Goal: Information Seeking & Learning: Learn about a topic

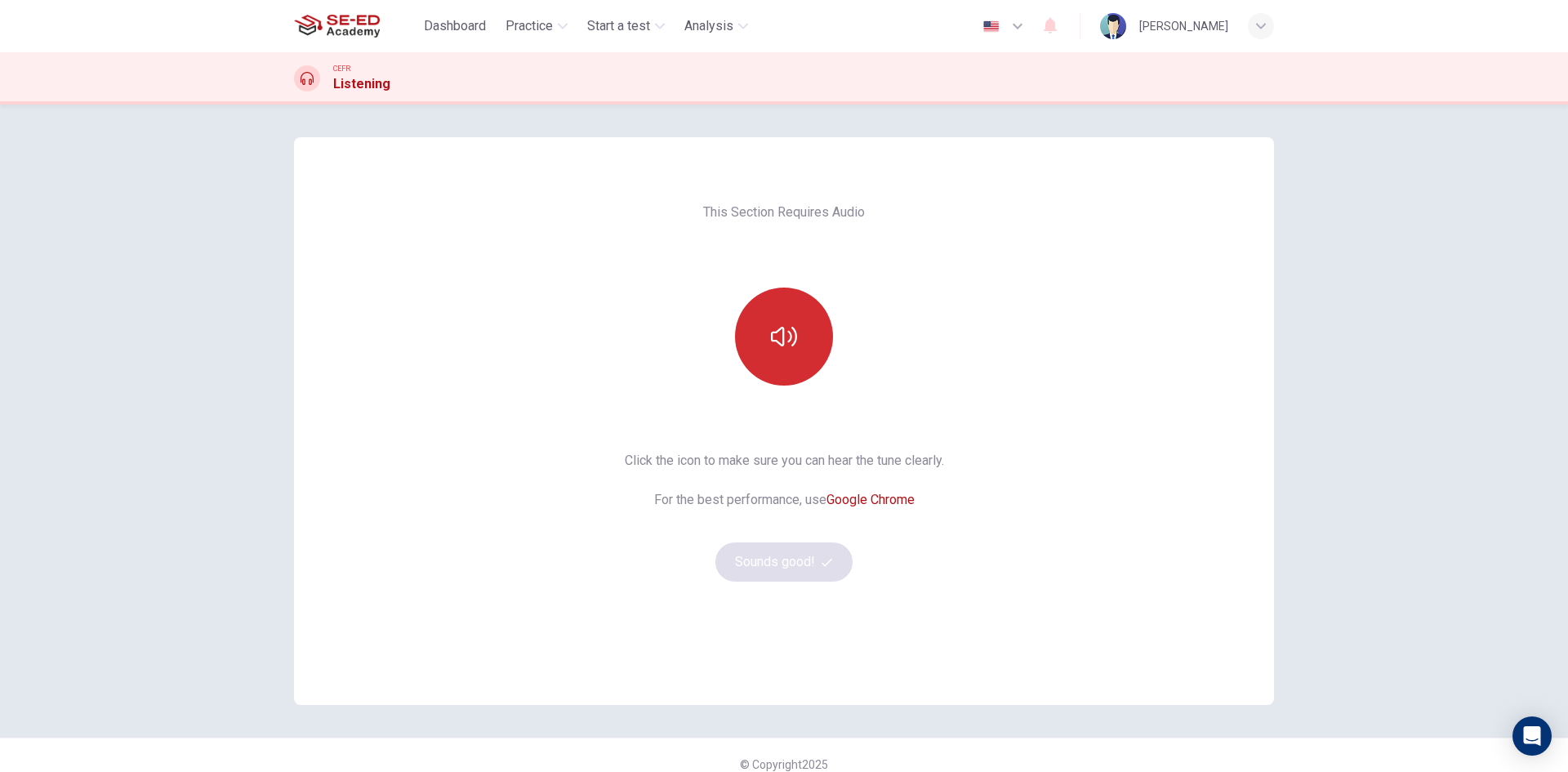
click at [755, 348] on button "button" at bounding box center [784, 337] width 98 height 98
click at [764, 343] on button "button" at bounding box center [784, 337] width 98 height 98
click at [818, 317] on button "button" at bounding box center [784, 337] width 98 height 98
click at [795, 571] on button "Sounds good!" at bounding box center [783, 562] width 137 height 39
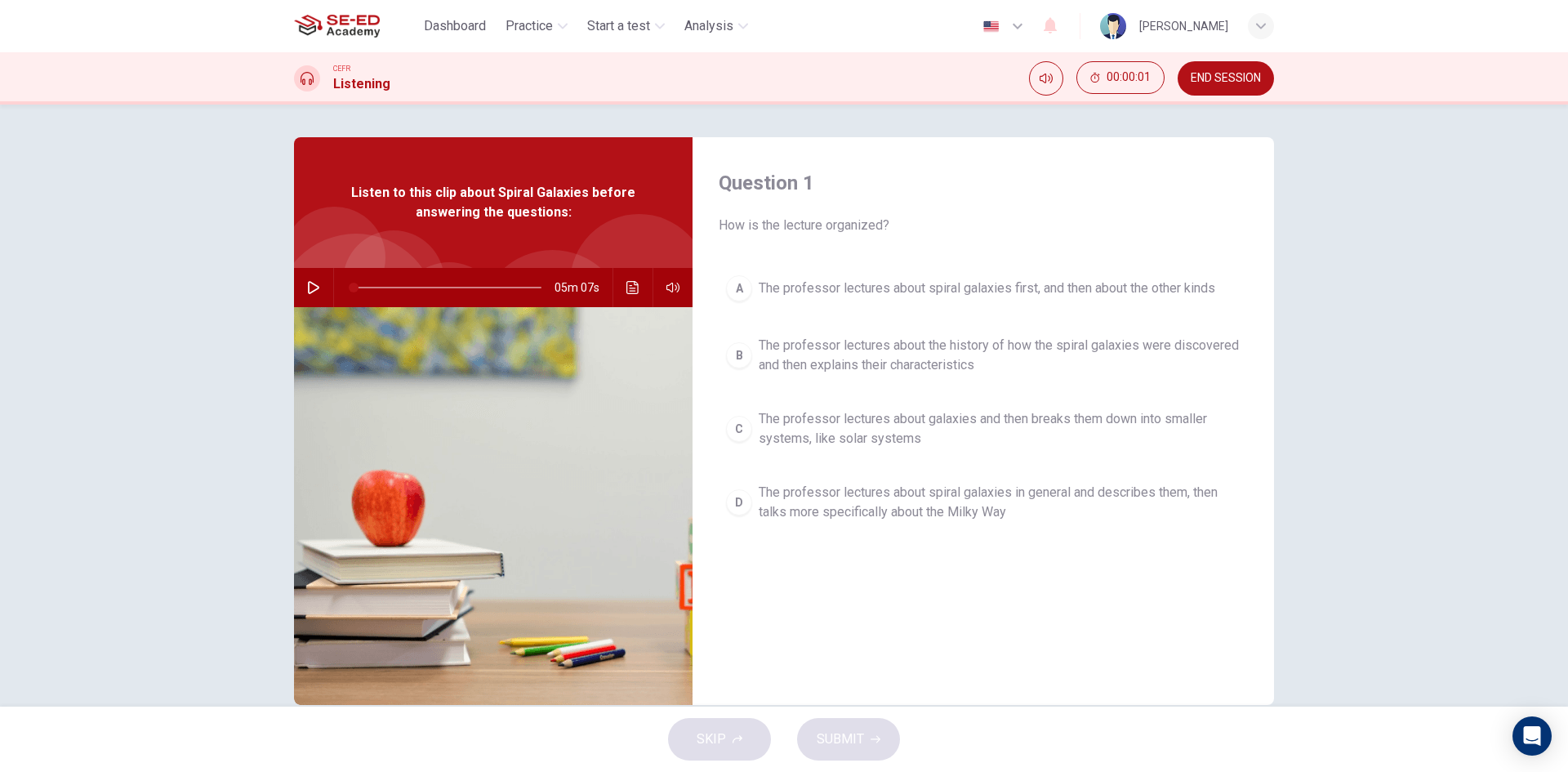
click at [310, 292] on icon "button" at bounding box center [314, 288] width 13 height 13
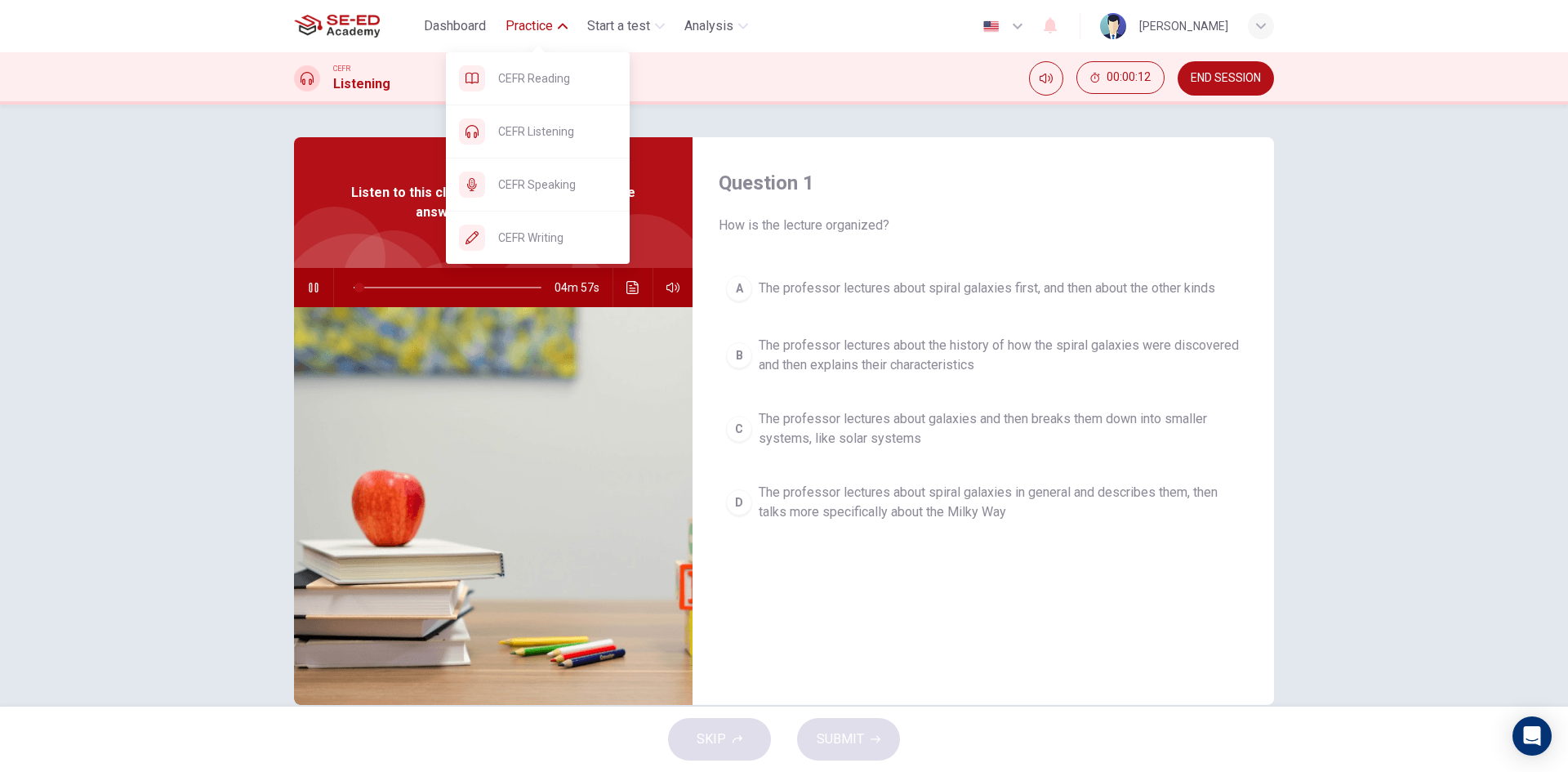
click at [534, 36] on button "Practice" at bounding box center [537, 26] width 75 height 30
type input "4"
click at [547, 193] on span "CEFR Speaking" at bounding box center [557, 184] width 119 height 20
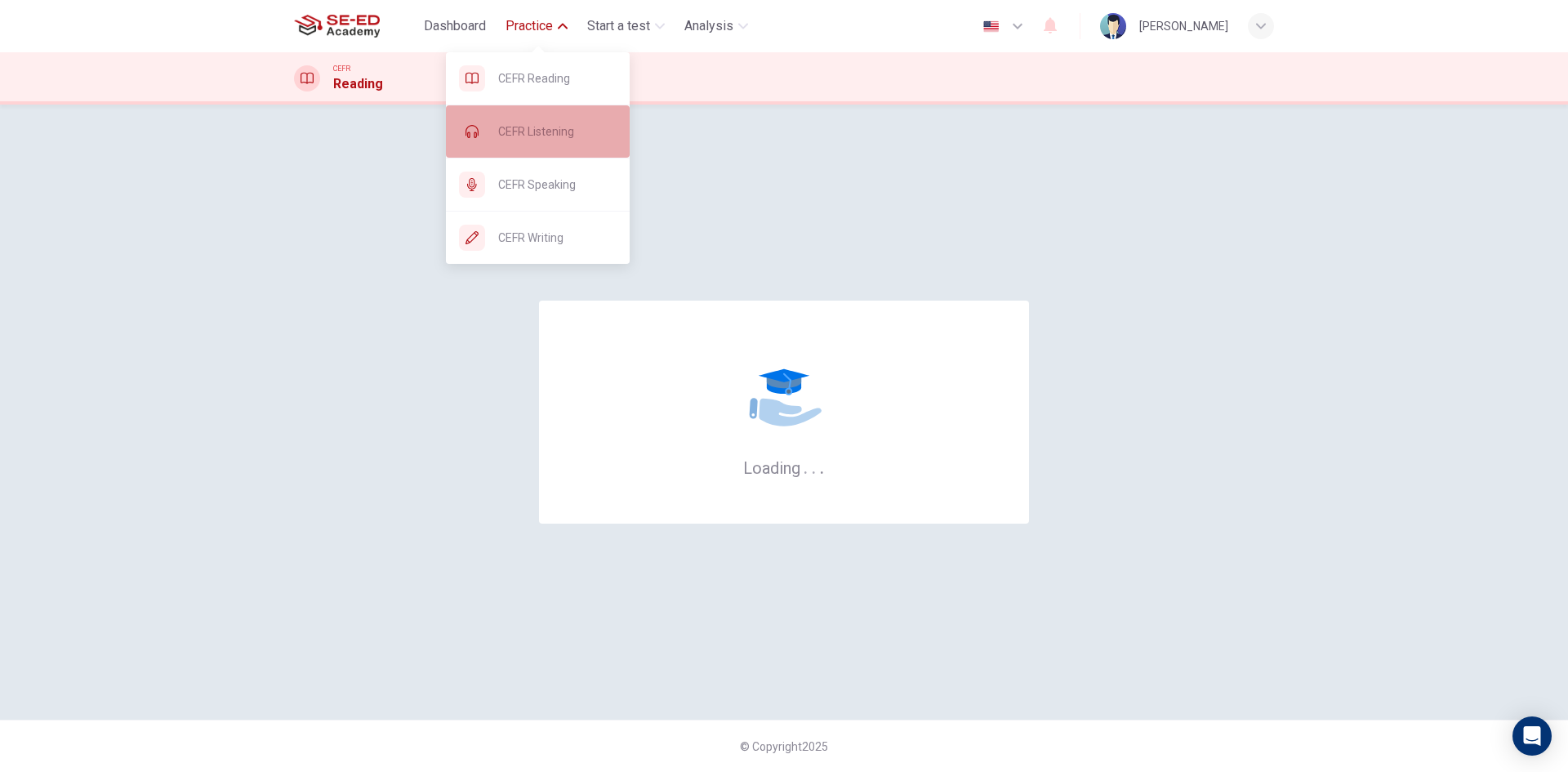
click at [562, 132] on span "CEFR Listening" at bounding box center [557, 132] width 119 height 20
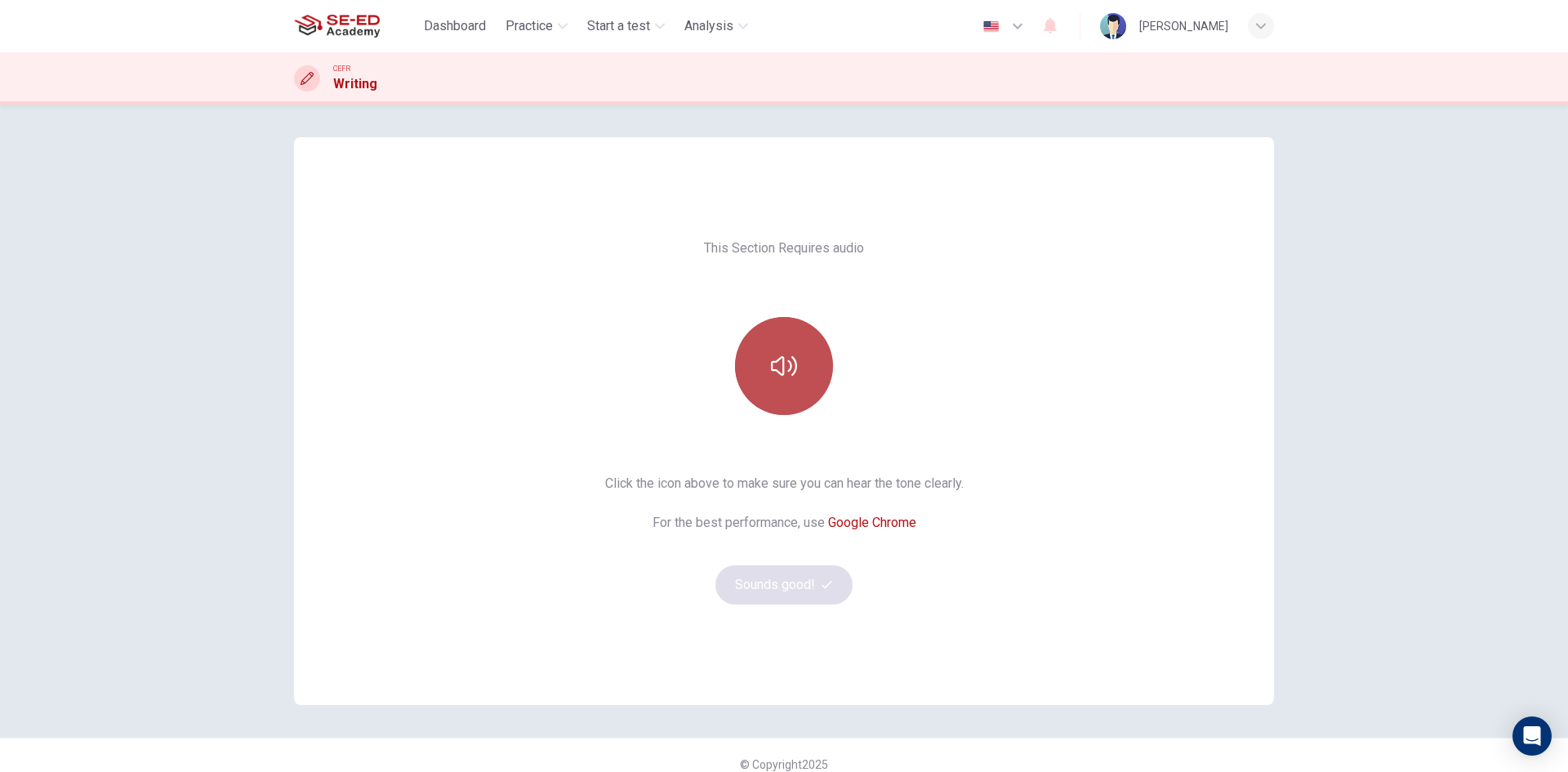
click at [789, 368] on icon "button" at bounding box center [784, 366] width 26 height 26
click at [816, 579] on button "Sounds good!" at bounding box center [783, 585] width 137 height 39
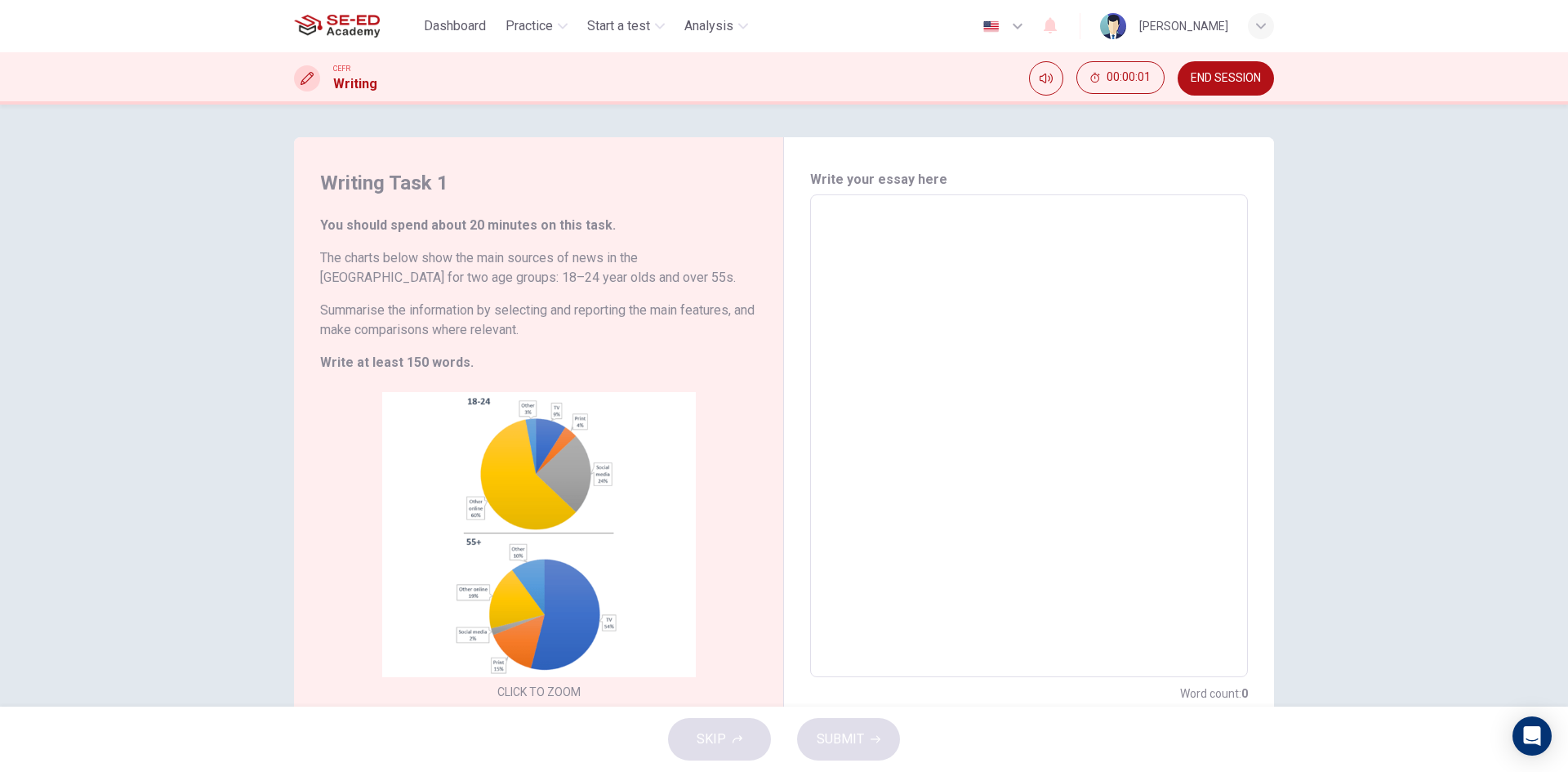
click at [902, 198] on div "x ​" at bounding box center [1029, 435] width 437 height 483
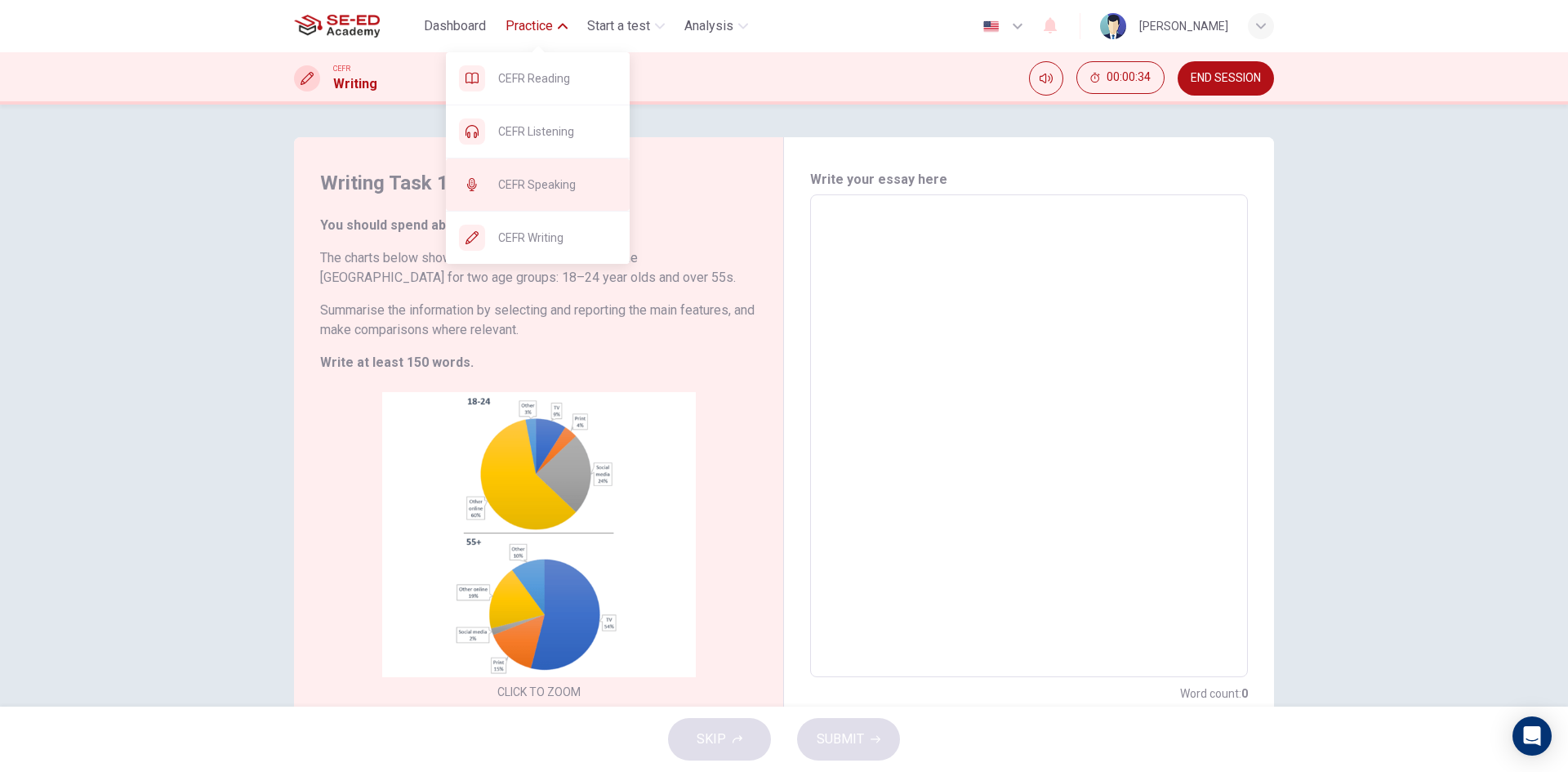
click at [582, 185] on span "CEFR Speaking" at bounding box center [557, 184] width 119 height 20
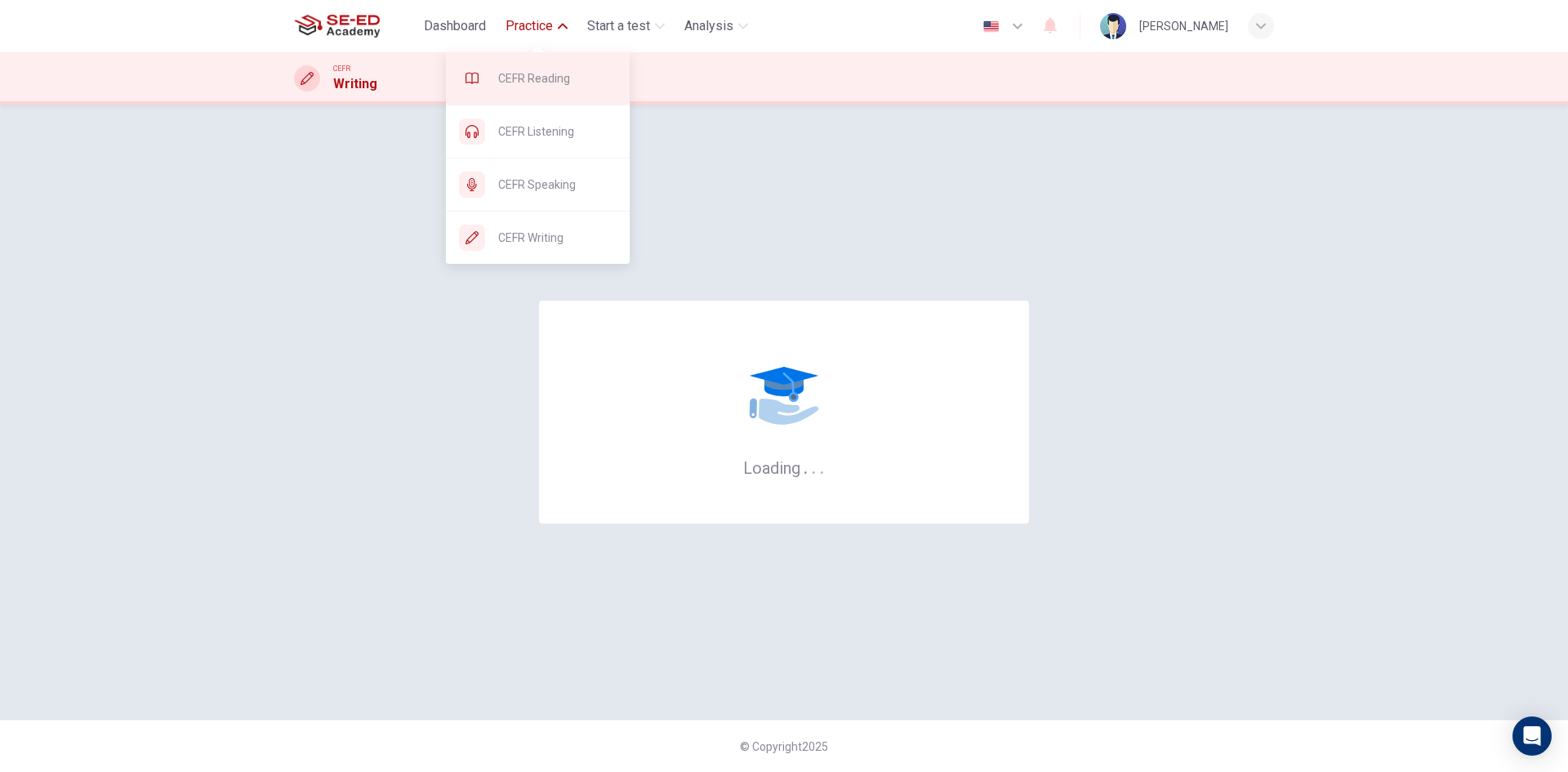
click at [537, 82] on span "CEFR Reading" at bounding box center [557, 79] width 119 height 20
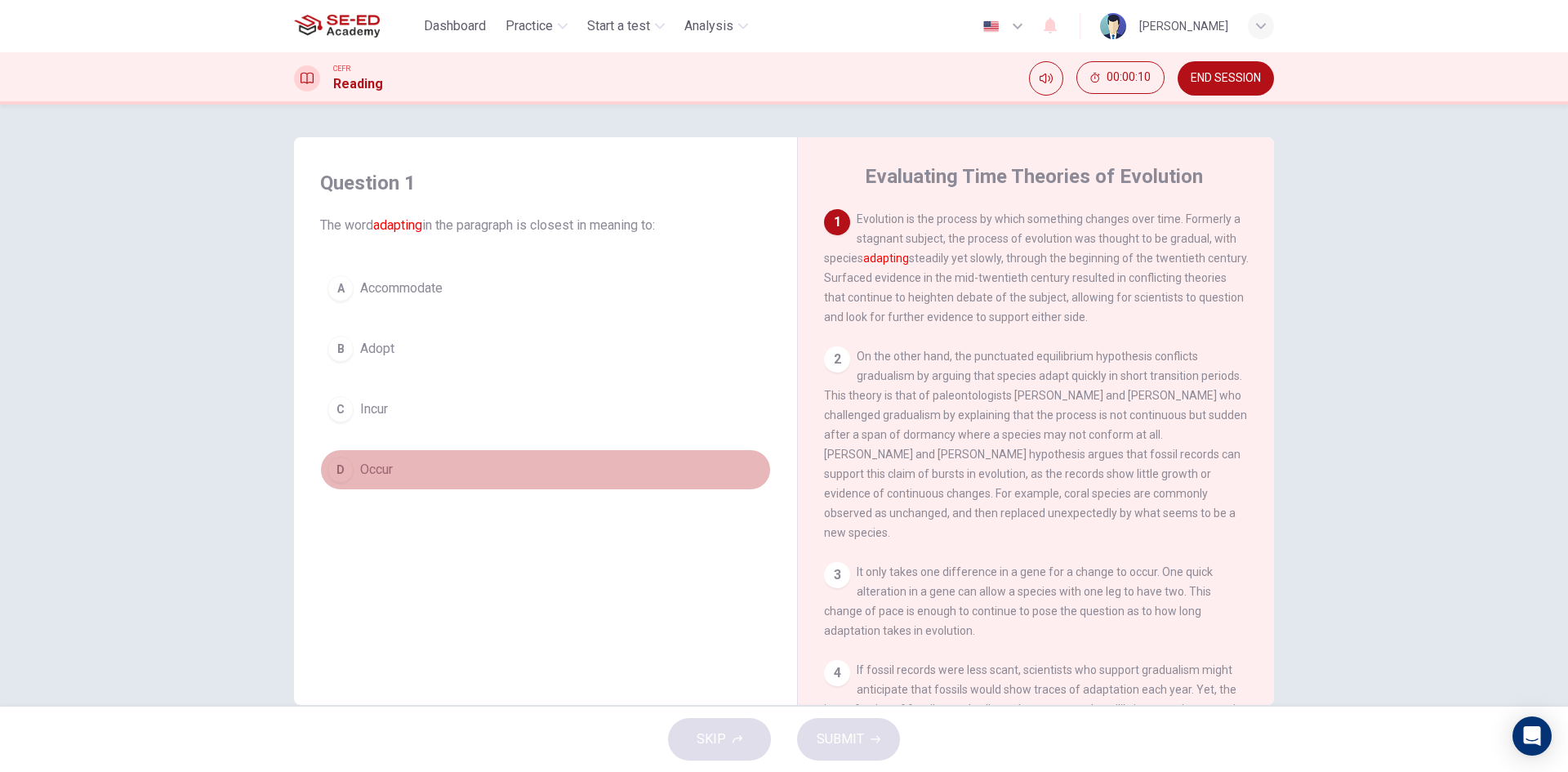
click at [408, 475] on button "D Occur" at bounding box center [546, 470] width 451 height 41
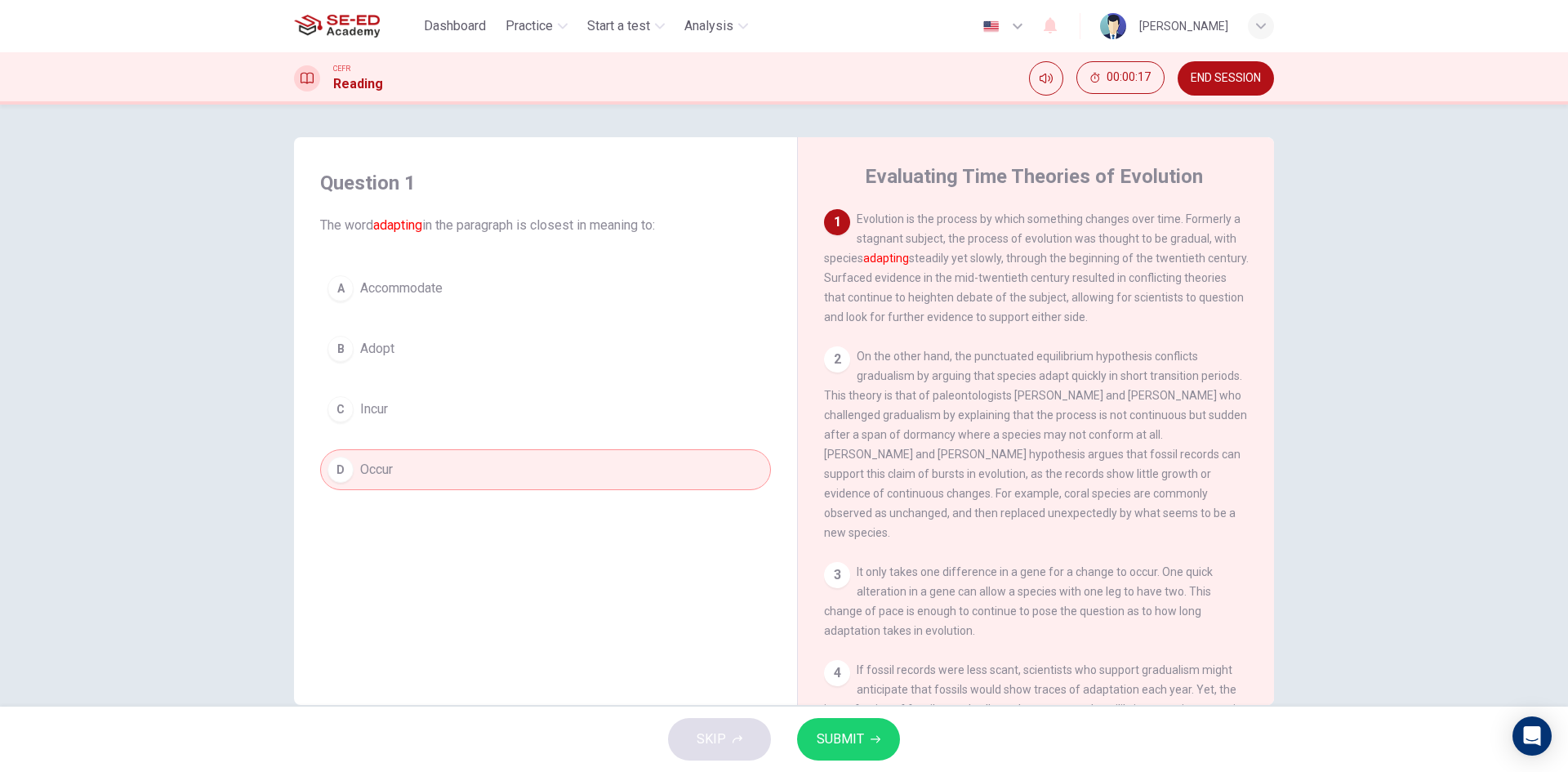
click at [848, 730] on span "SUBMIT" at bounding box center [841, 739] width 48 height 23
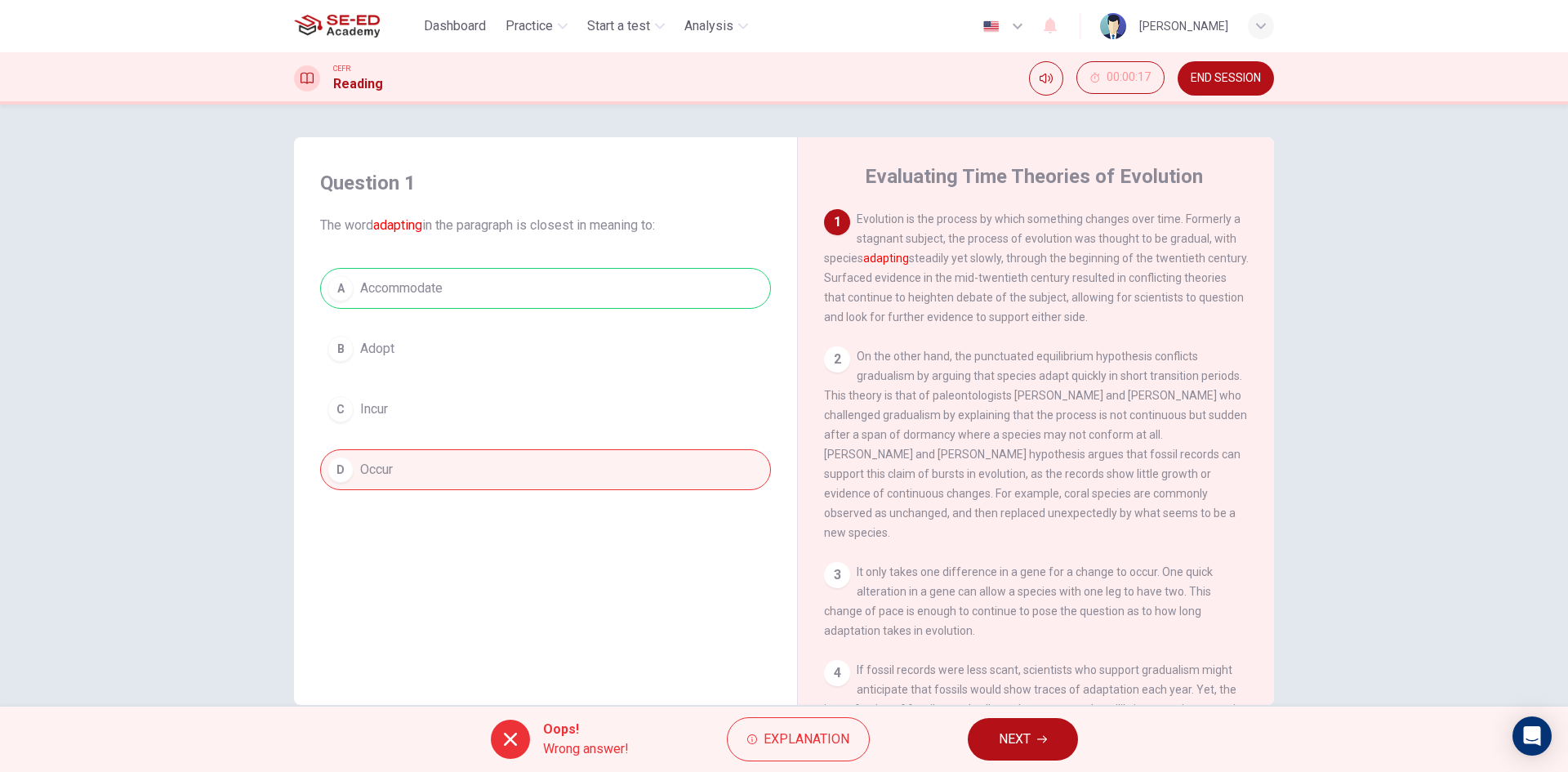
click at [968, 741] on button "NEXT" at bounding box center [1022, 739] width 111 height 43
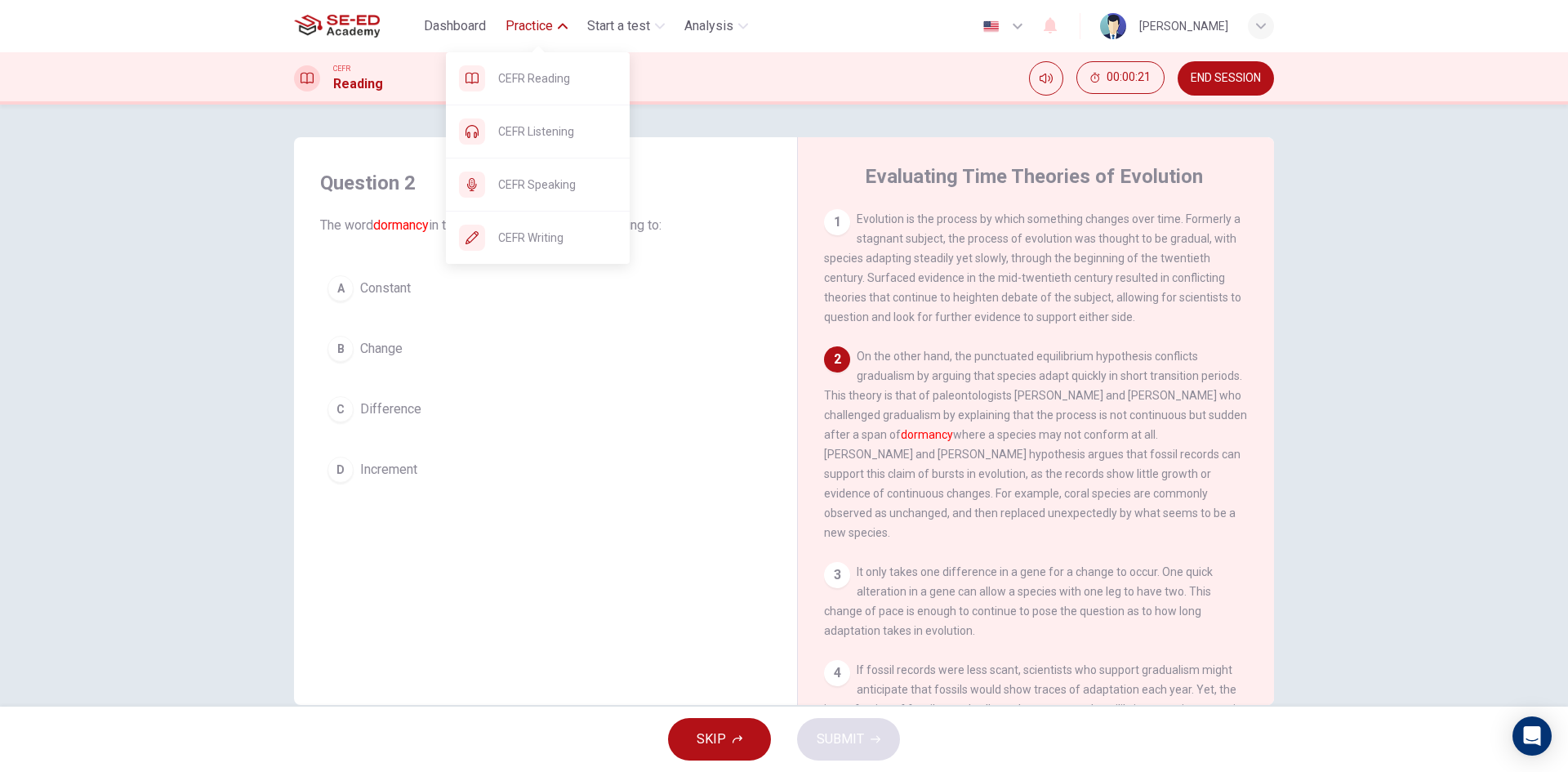
click at [560, 17] on button "Practice" at bounding box center [537, 26] width 75 height 30
click at [564, 180] on span "CEFR Speaking" at bounding box center [557, 184] width 119 height 20
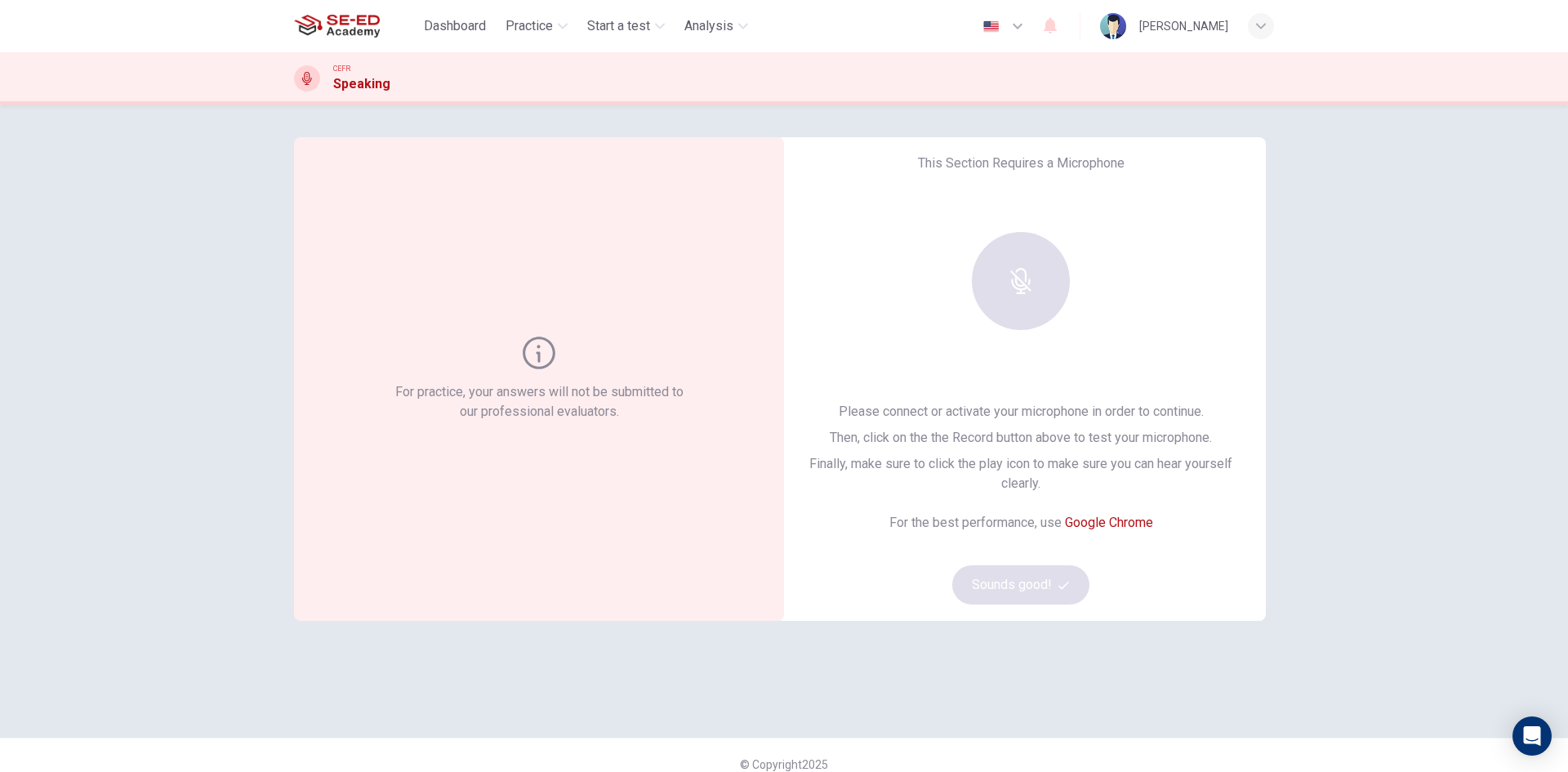
click at [169, 477] on div "For practice, your answers will not be submitted to our professional evaluators…" at bounding box center [784, 438] width 1568 height 667
click at [949, 575] on div "Please connect or activate your microphone in order to continue. Then, click on…" at bounding box center [1021, 502] width 437 height 202
click at [1037, 247] on div at bounding box center [1020, 281] width 176 height 98
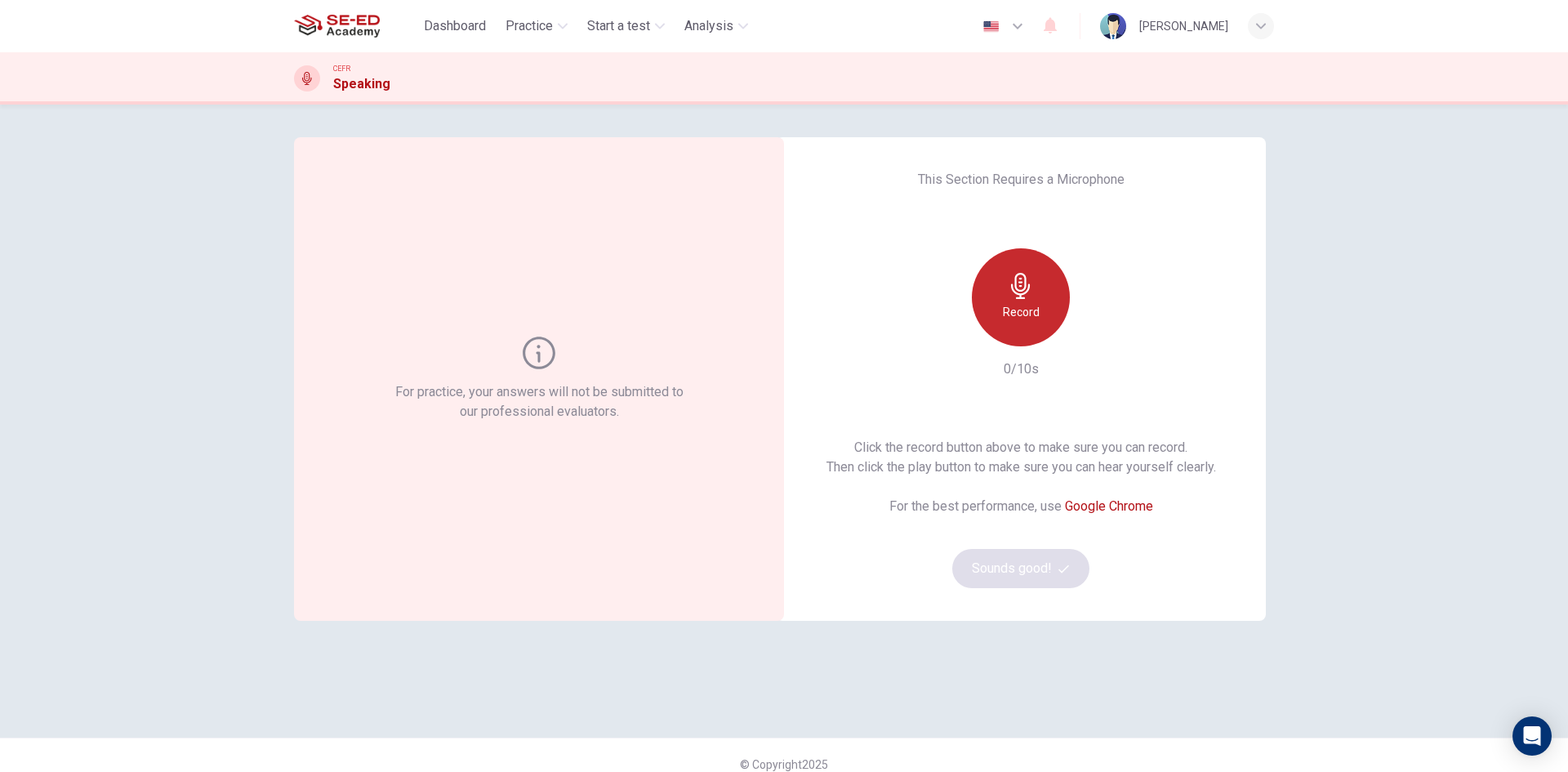
click at [1037, 316] on div "Record" at bounding box center [1021, 297] width 98 height 98
click at [1035, 288] on div "Stop" at bounding box center [1021, 297] width 98 height 98
click at [1094, 328] on icon "button" at bounding box center [1096, 334] width 16 height 16
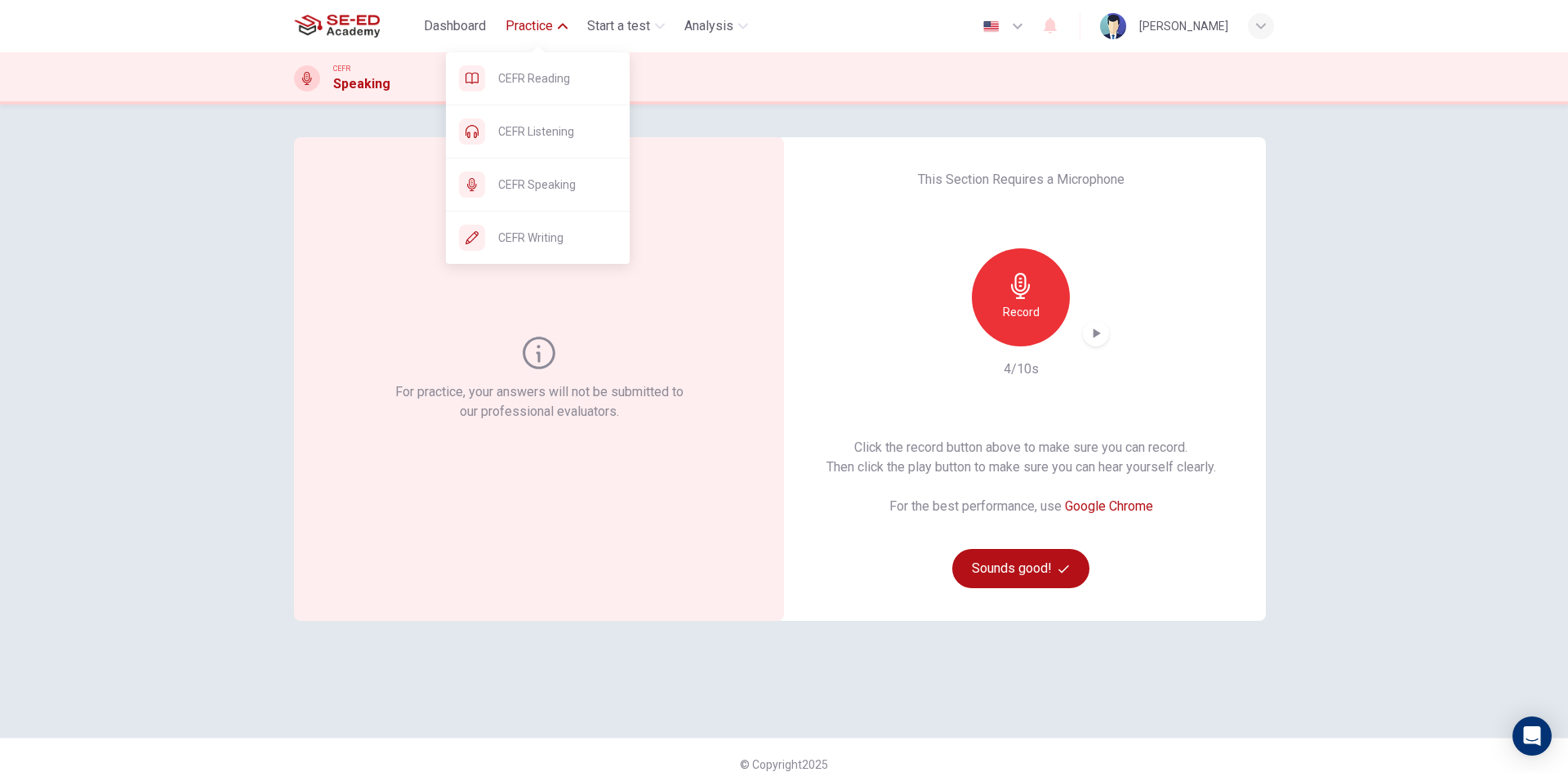
click at [560, 32] on button "Practice" at bounding box center [537, 26] width 75 height 30
click at [582, 82] on span "CEFR Reading" at bounding box center [557, 79] width 119 height 20
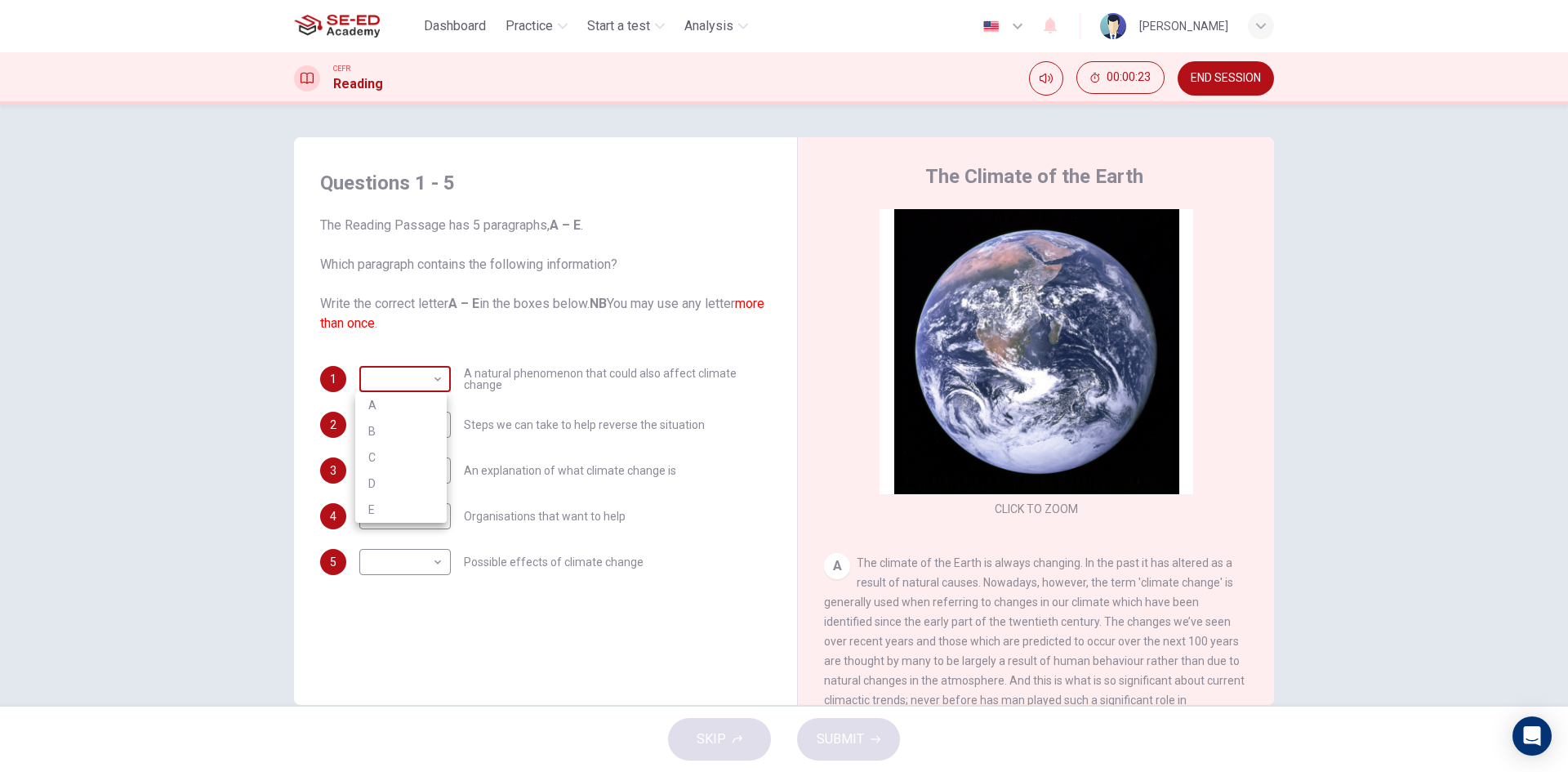
click at [424, 375] on body "This site uses cookies, as explained in our Privacy Policy . If you agree to th…" at bounding box center [784, 386] width 1568 height 772
click at [1424, 416] on div at bounding box center [784, 386] width 1568 height 772
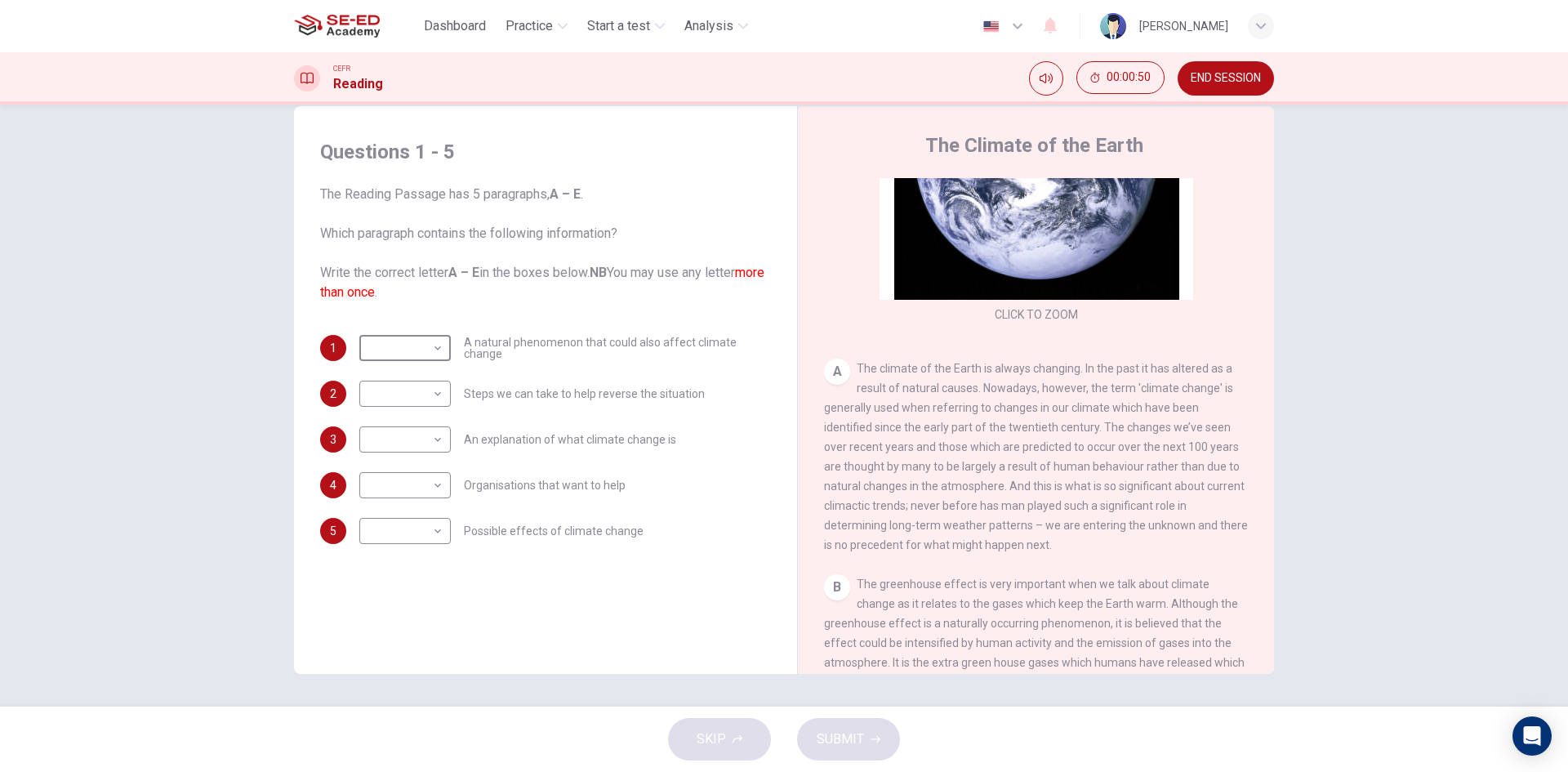
scroll to position [245, 0]
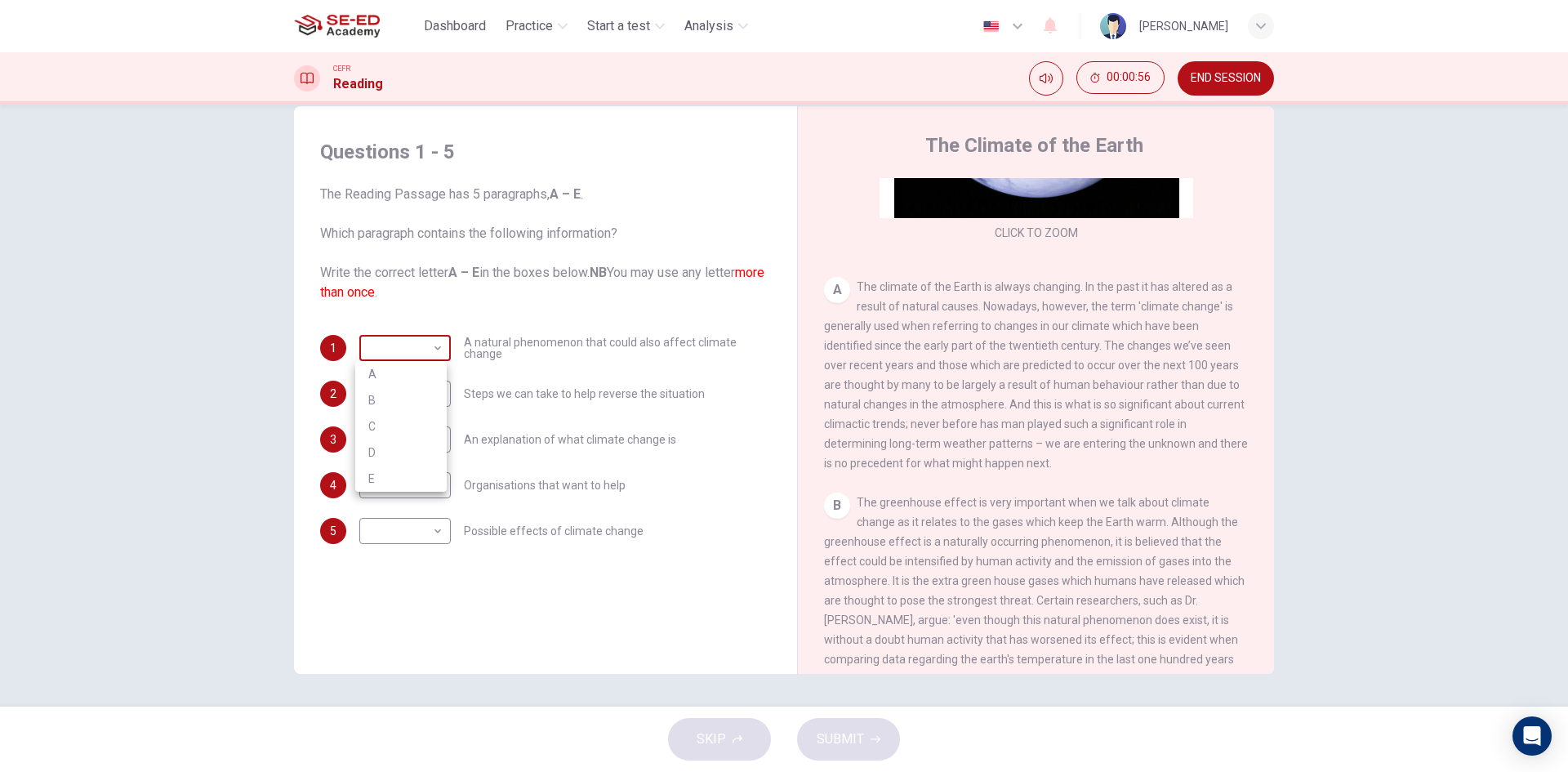
click at [426, 352] on body "This site uses cookies, as explained in our Privacy Policy . If you agree to th…" at bounding box center [784, 386] width 1568 height 772
click at [523, 29] on div at bounding box center [784, 386] width 1568 height 772
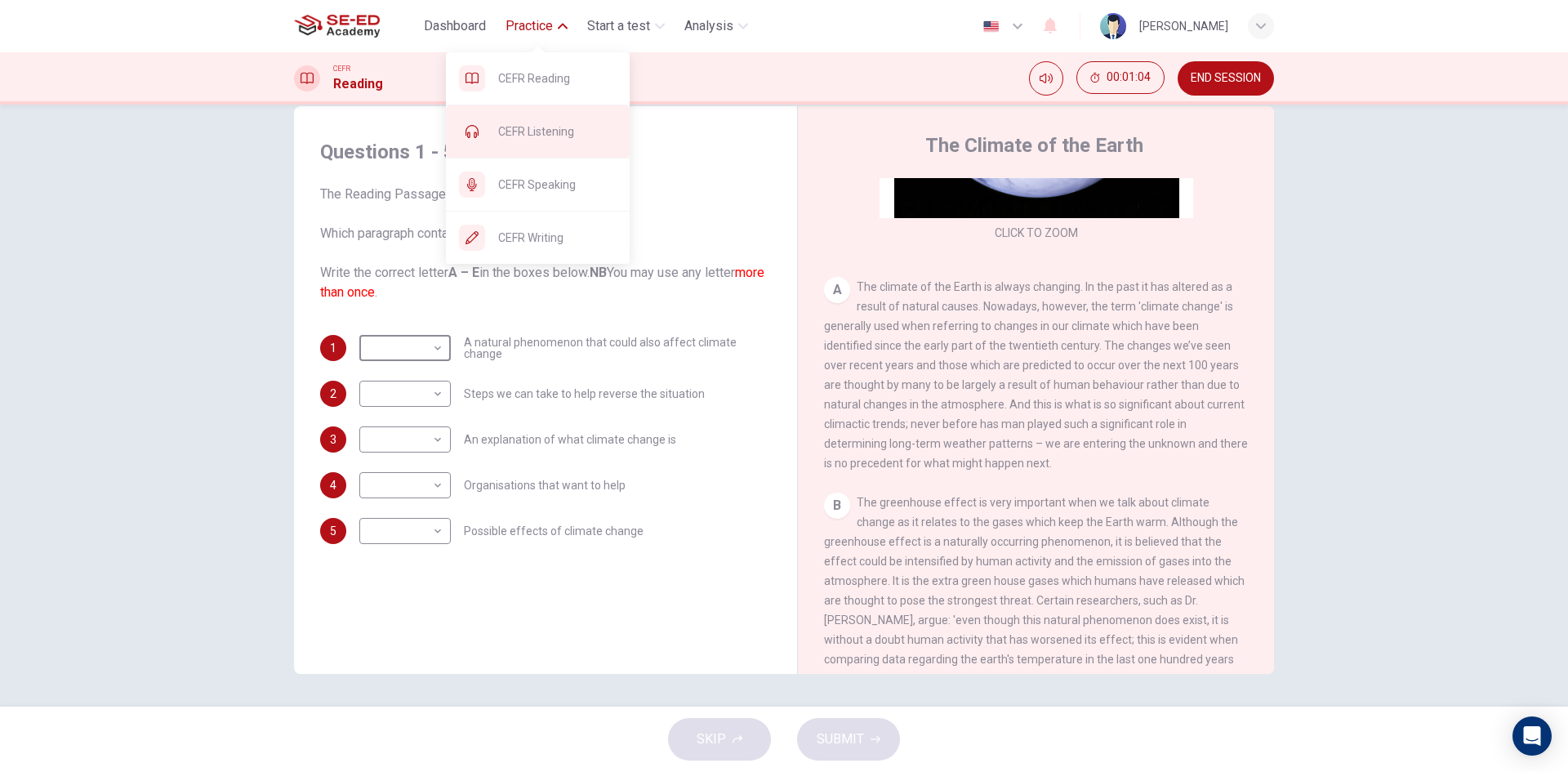
click at [528, 122] on span "CEFR Listening" at bounding box center [557, 132] width 119 height 20
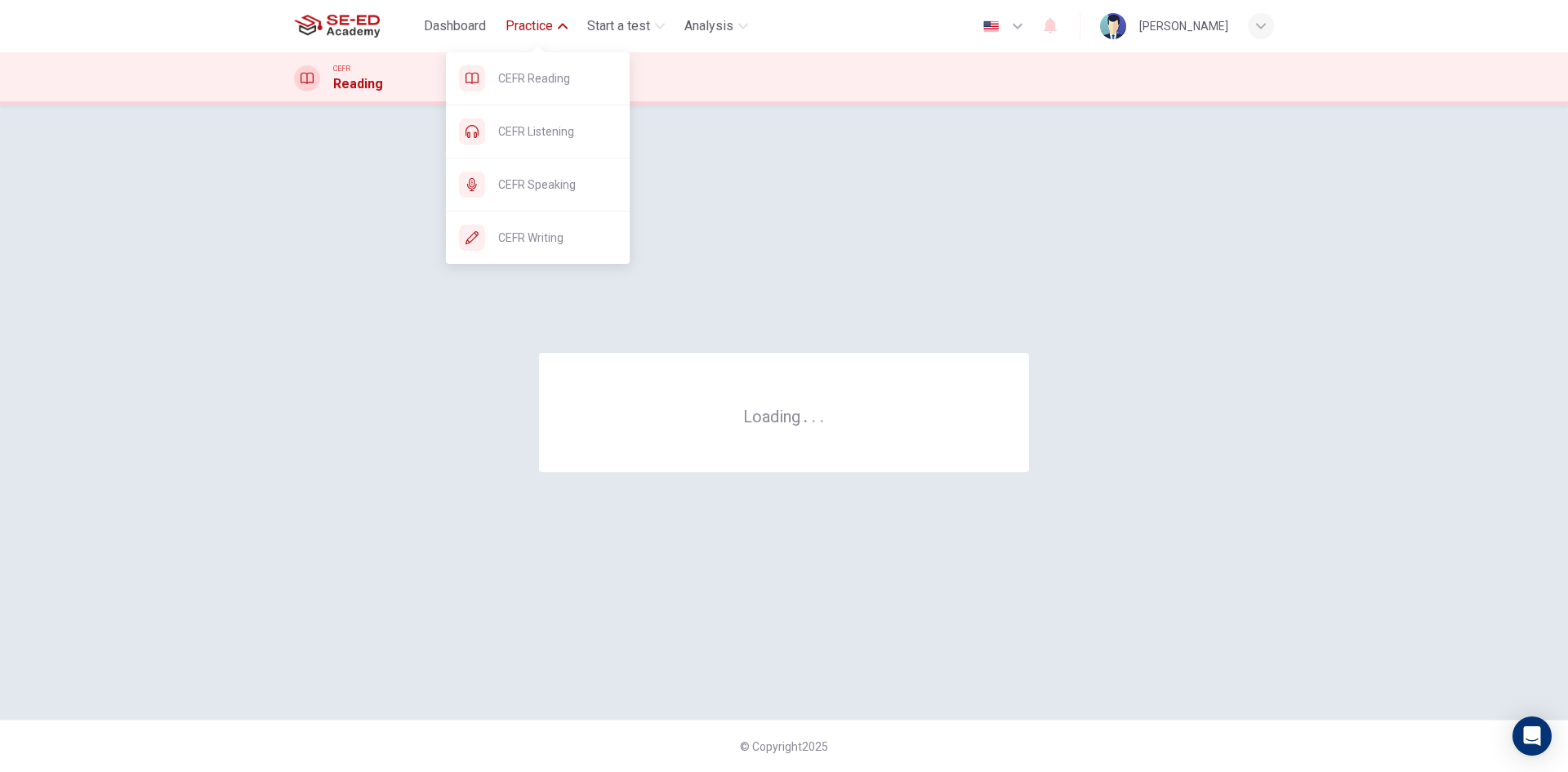
scroll to position [0, 0]
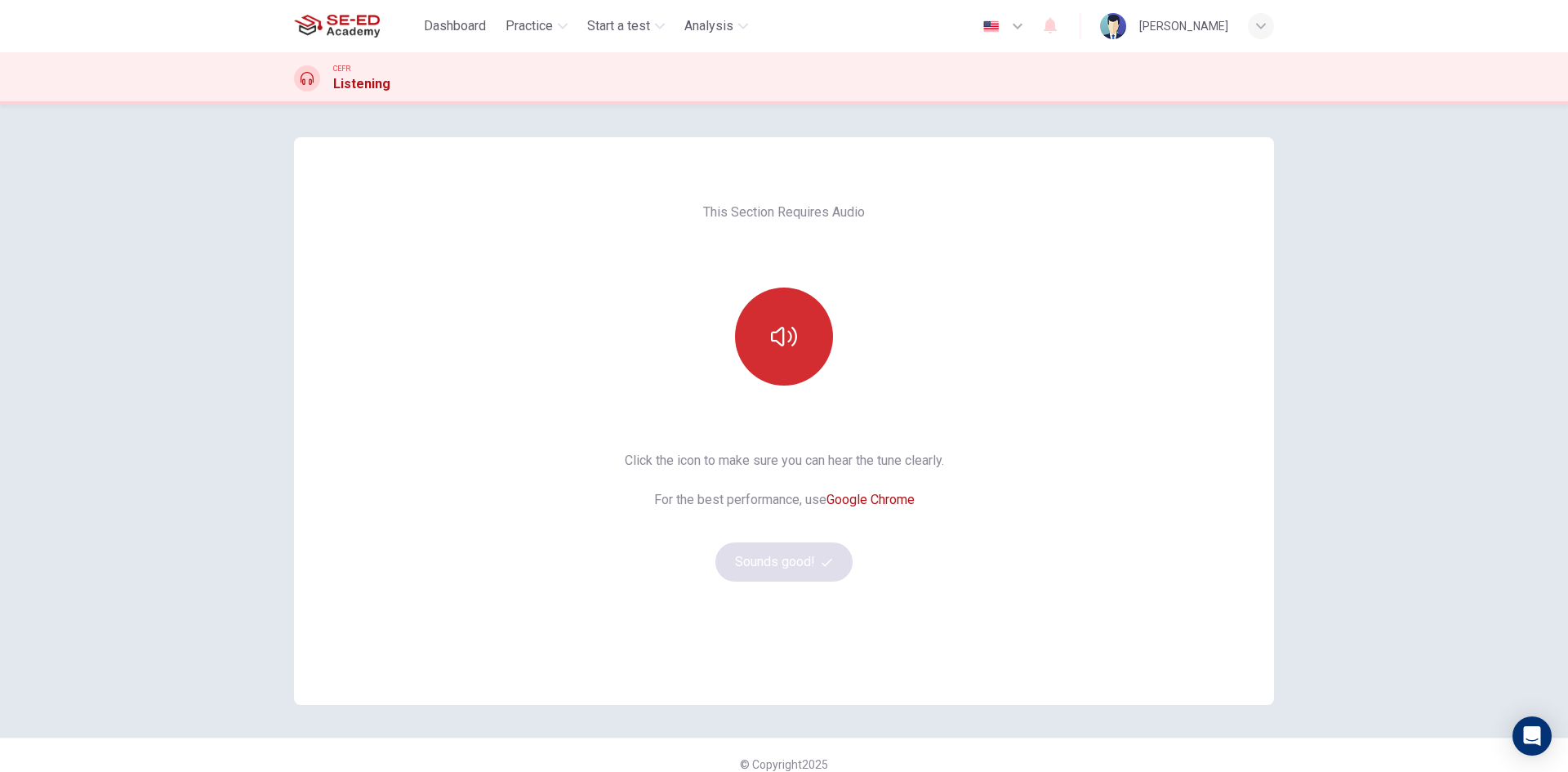
click at [795, 339] on button "button" at bounding box center [784, 337] width 98 height 98
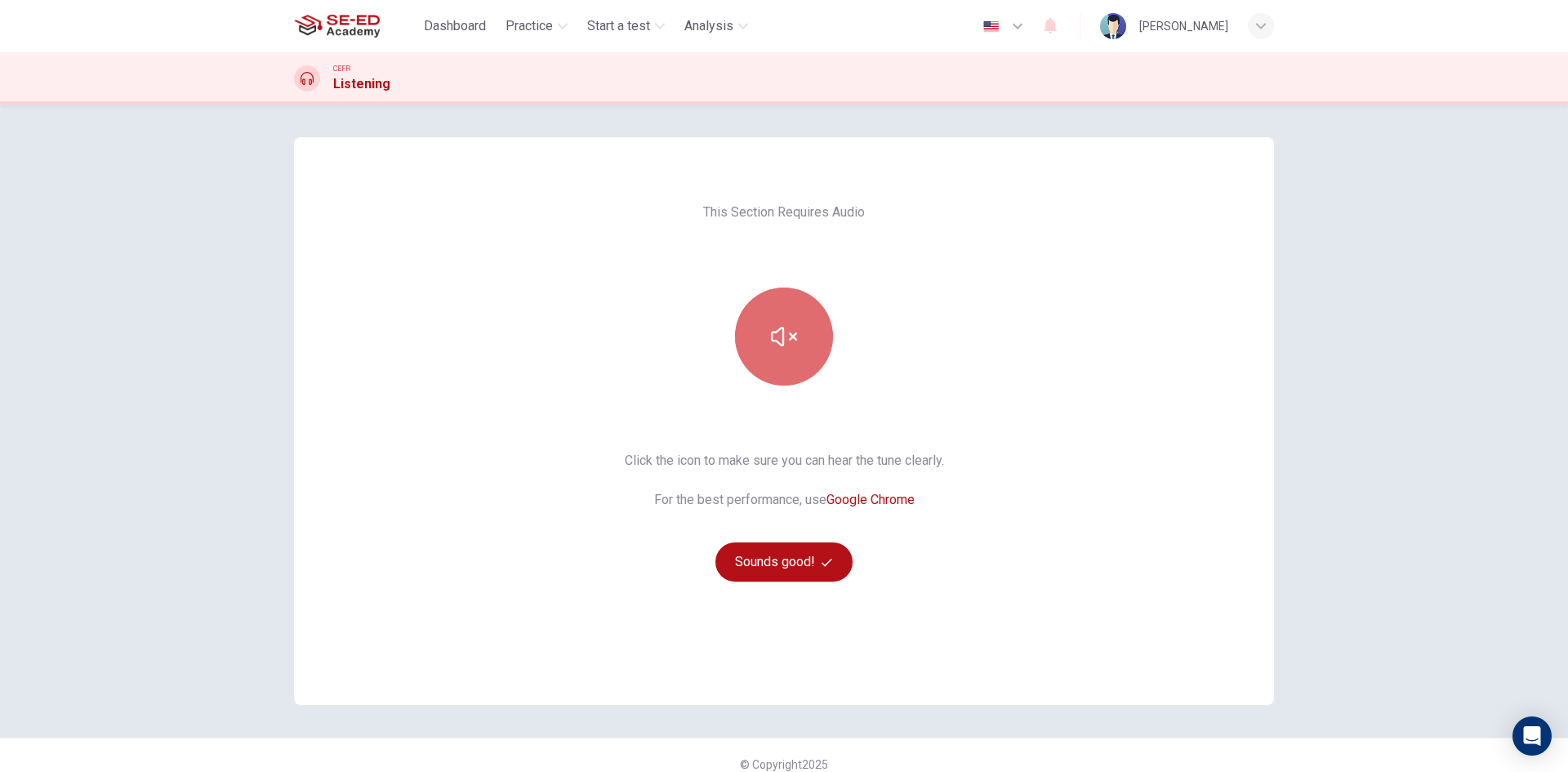
click at [795, 339] on button "button" at bounding box center [784, 337] width 98 height 98
click at [813, 579] on button "Sounds good!" at bounding box center [783, 562] width 137 height 39
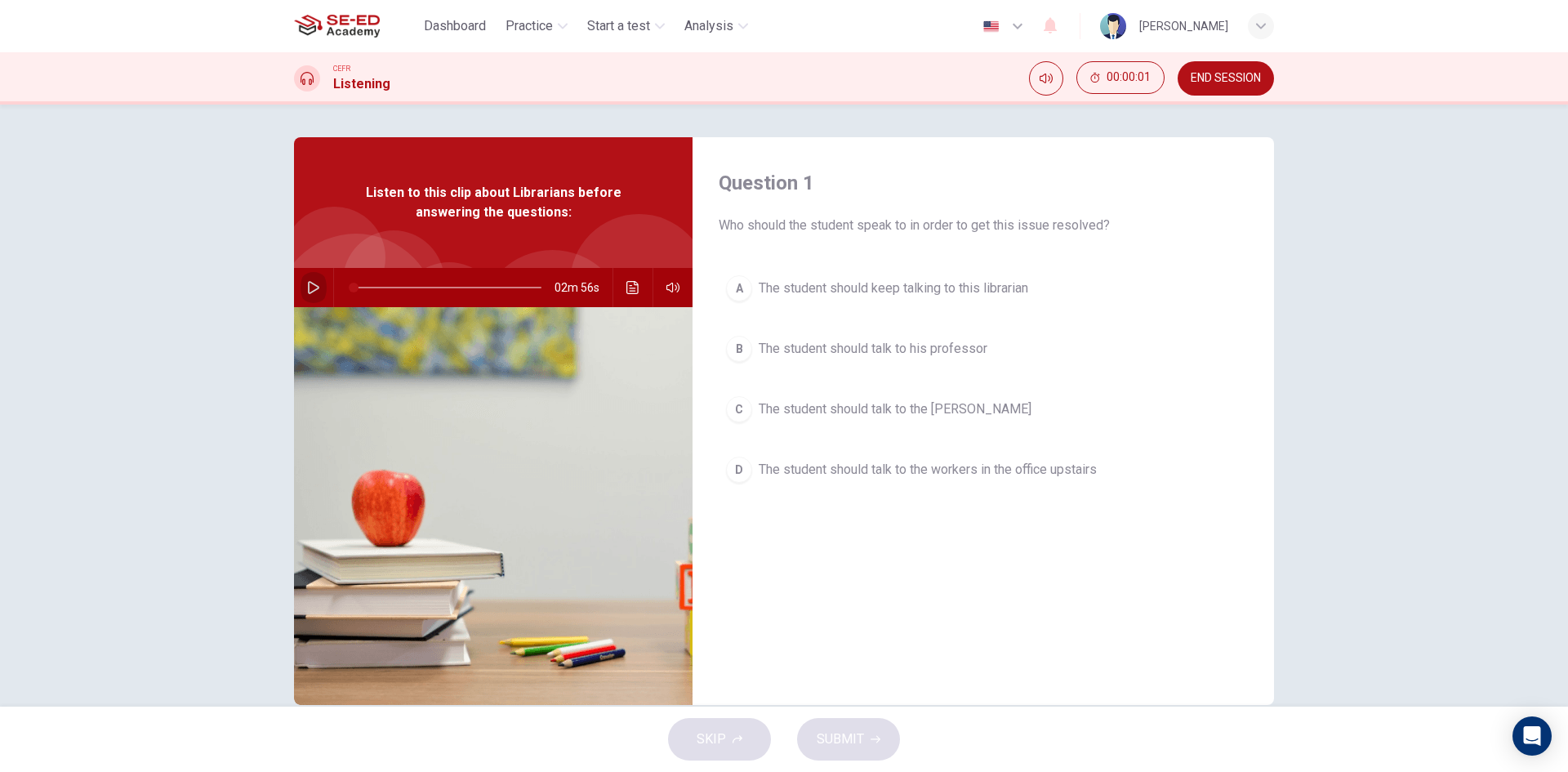
click at [307, 283] on icon "button" at bounding box center [314, 288] width 13 height 13
drag, startPoint x: 704, startPoint y: 325, endPoint x: 775, endPoint y: 317, distance: 71.4
click at [758, 321] on body "This site uses cookies, as explained in our Privacy Policy . If you agree to th…" at bounding box center [784, 386] width 1568 height 772
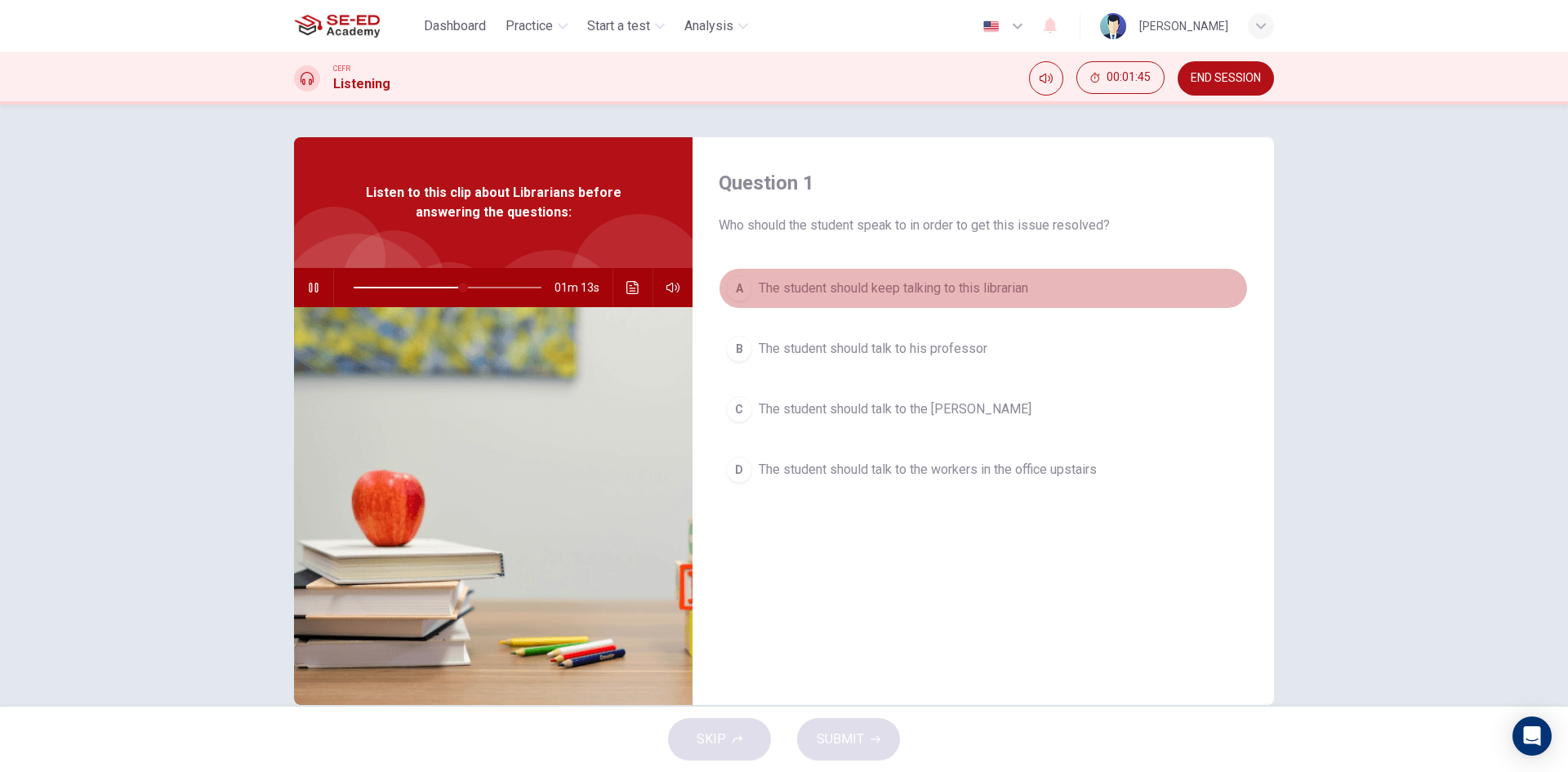
click at [965, 286] on span "The student should keep talking to this librarian" at bounding box center [893, 288] width 270 height 20
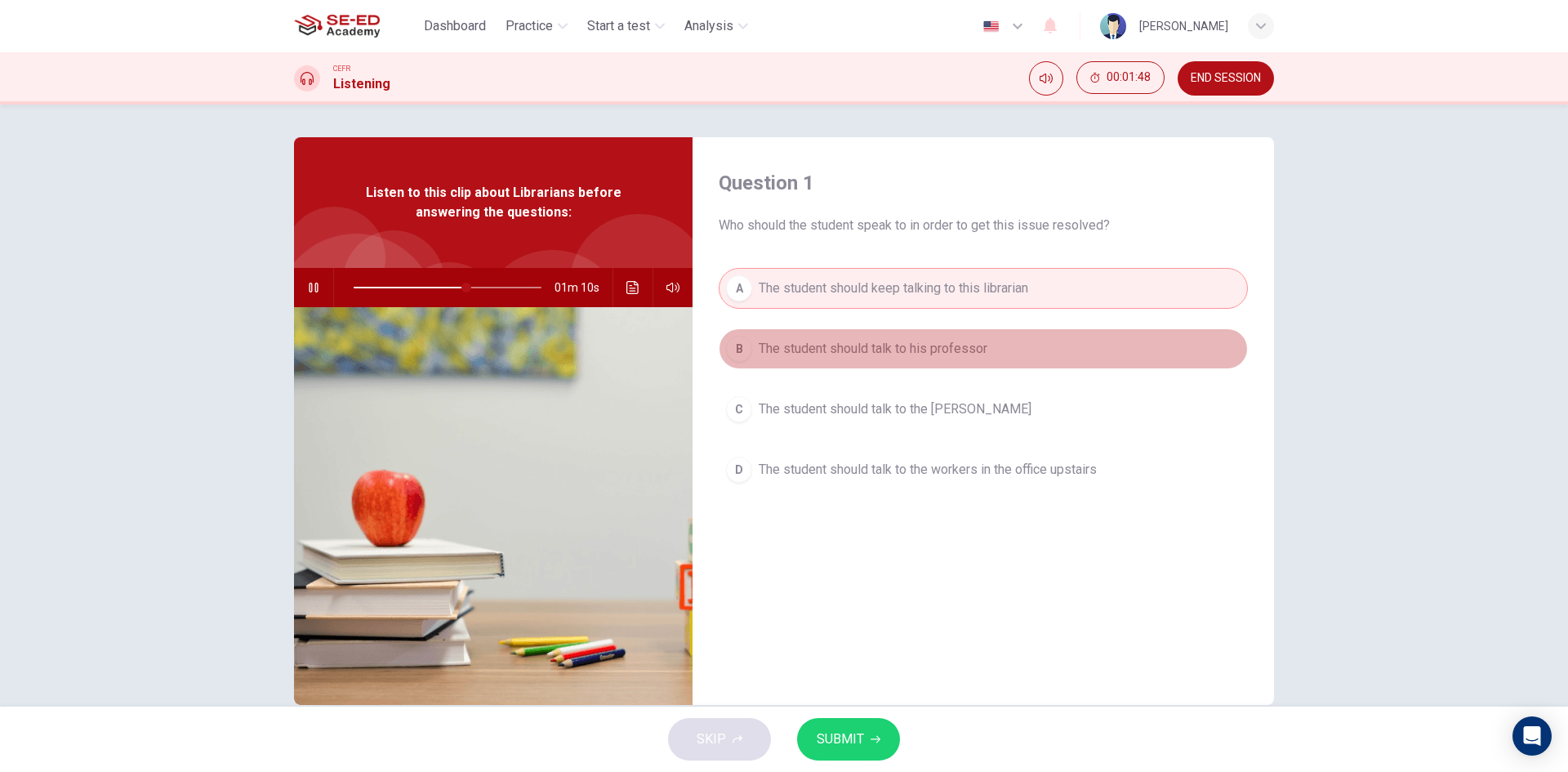
click at [954, 344] on span "The student should talk to his professor" at bounding box center [872, 349] width 229 height 20
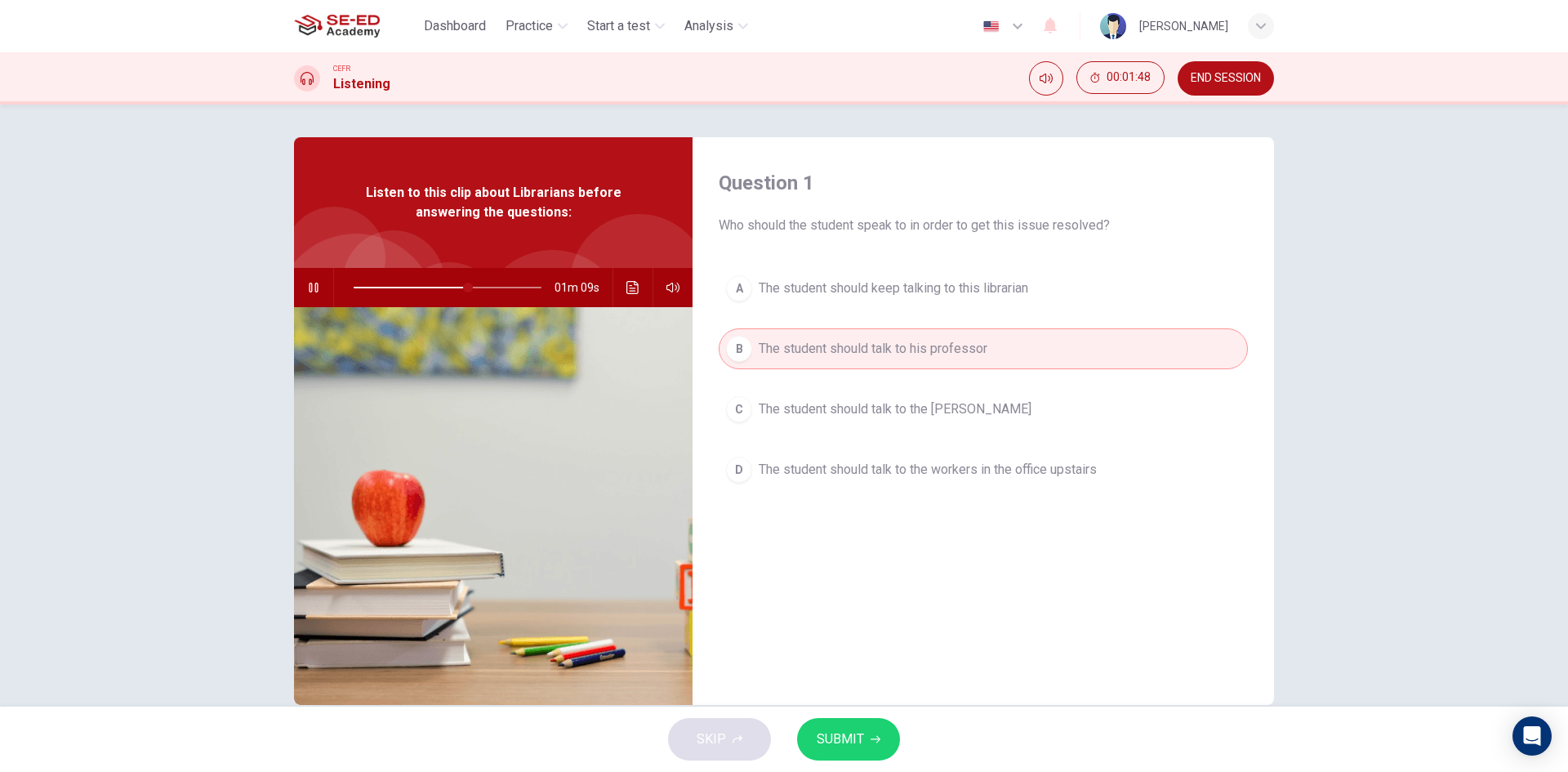
click at [967, 294] on span "The student should keep talking to this librarian" at bounding box center [893, 288] width 270 height 20
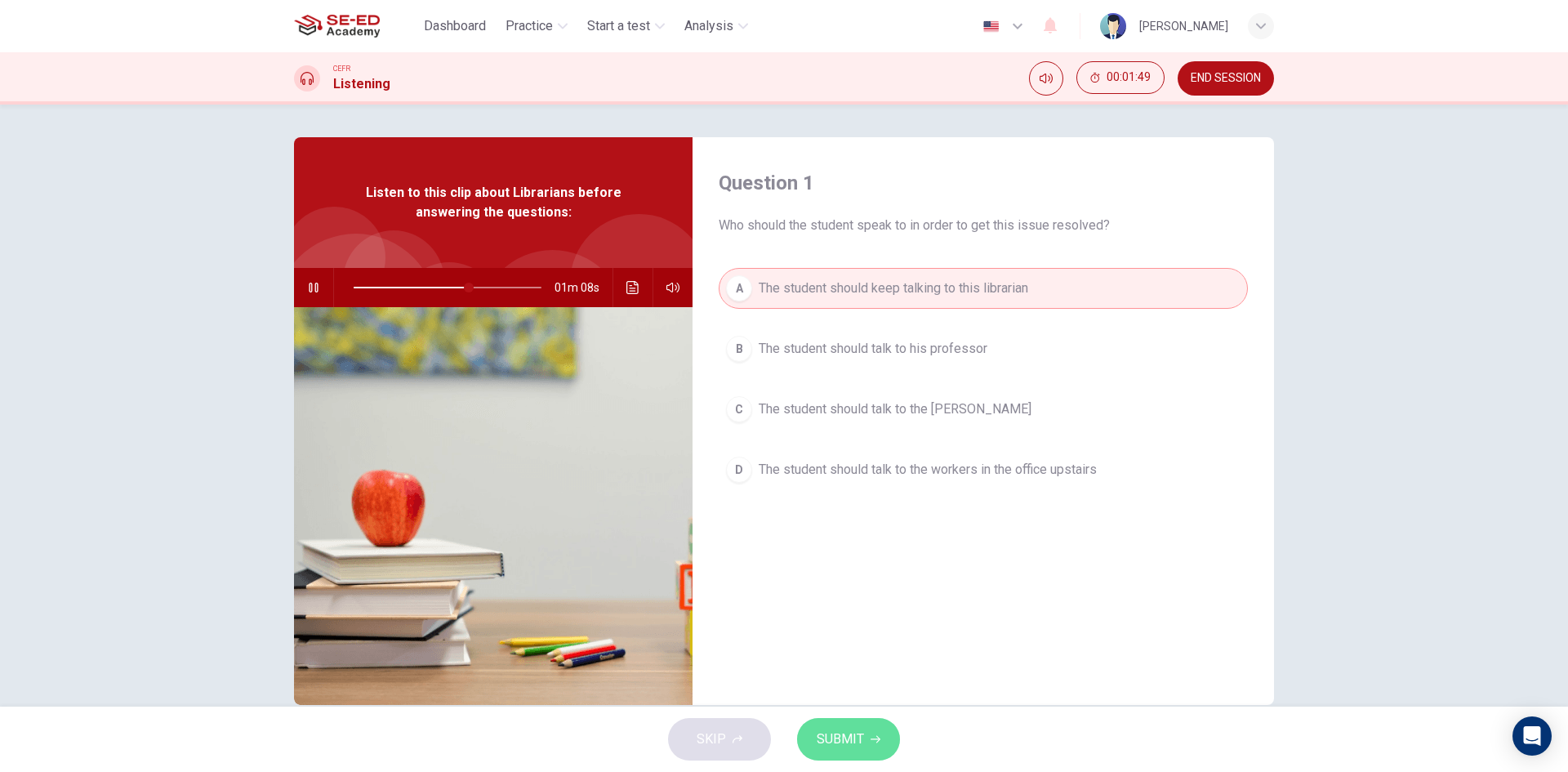
click at [862, 728] on span "SUBMIT" at bounding box center [841, 739] width 48 height 23
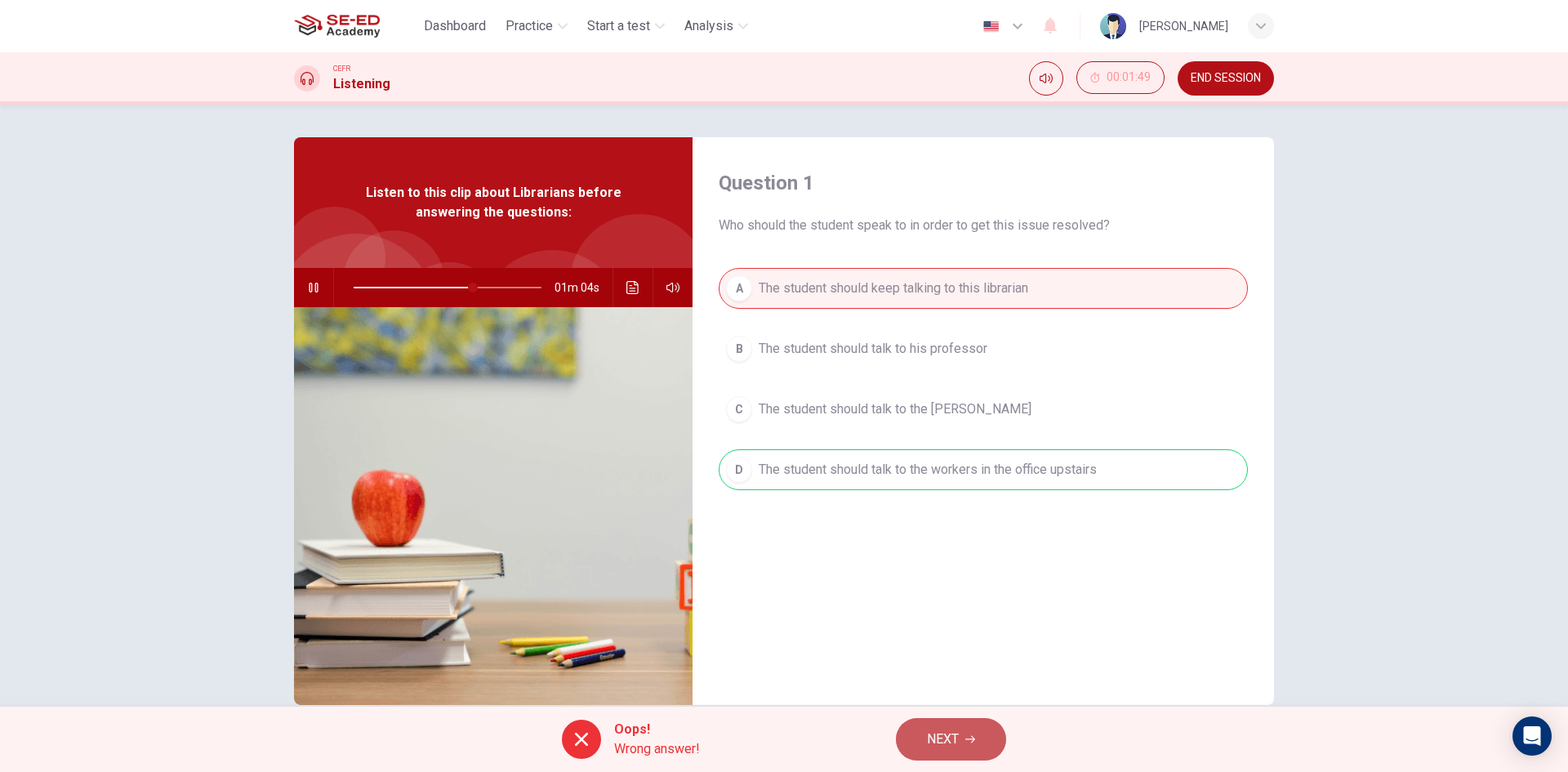
click at [949, 732] on span "NEXT" at bounding box center [942, 739] width 32 height 23
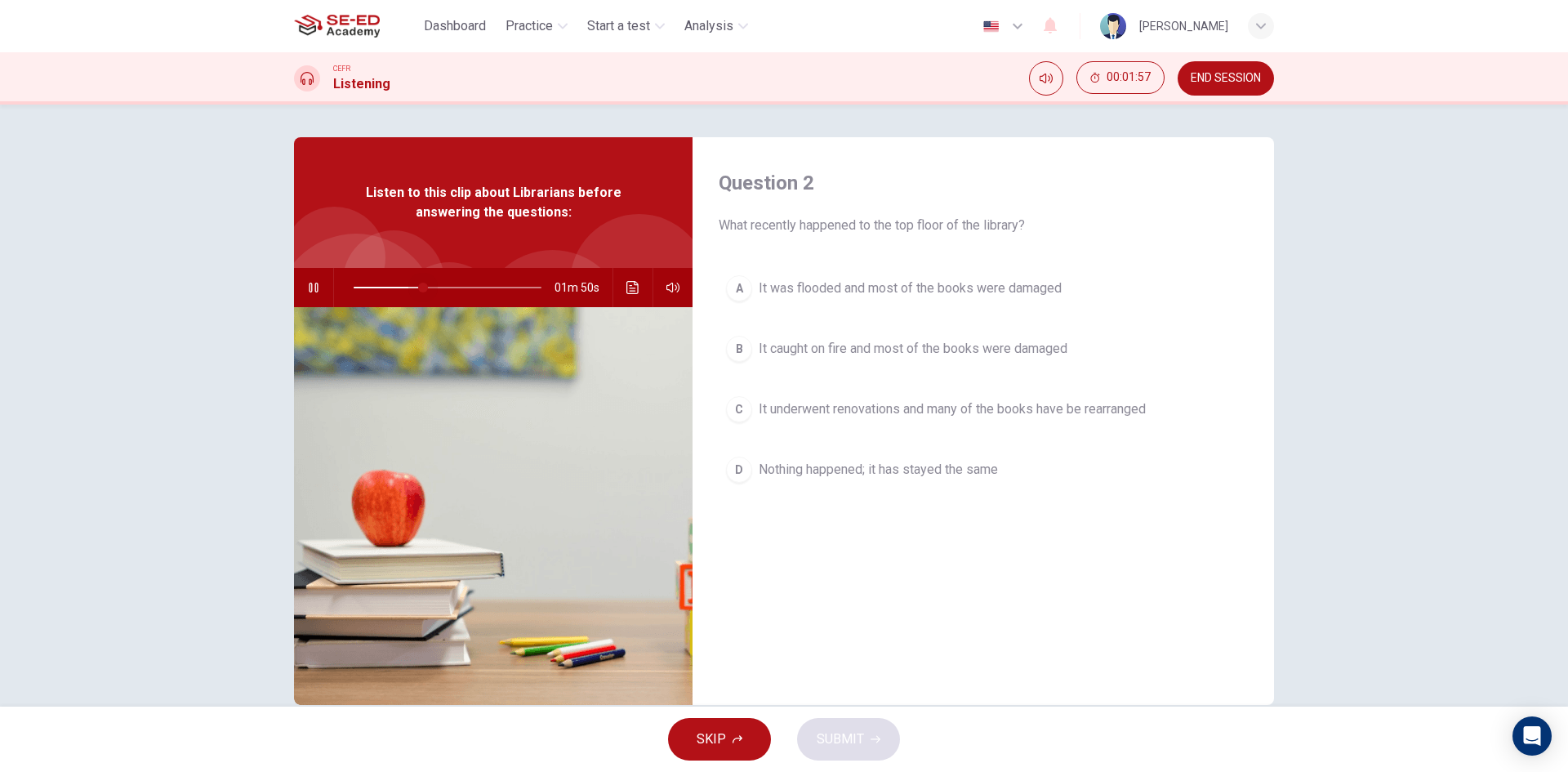
click at [419, 284] on span at bounding box center [447, 288] width 188 height 23
drag, startPoint x: 419, startPoint y: 284, endPoint x: 315, endPoint y: 306, distance: 106.3
click at [315, 306] on div "02m 56s" at bounding box center [493, 288] width 398 height 39
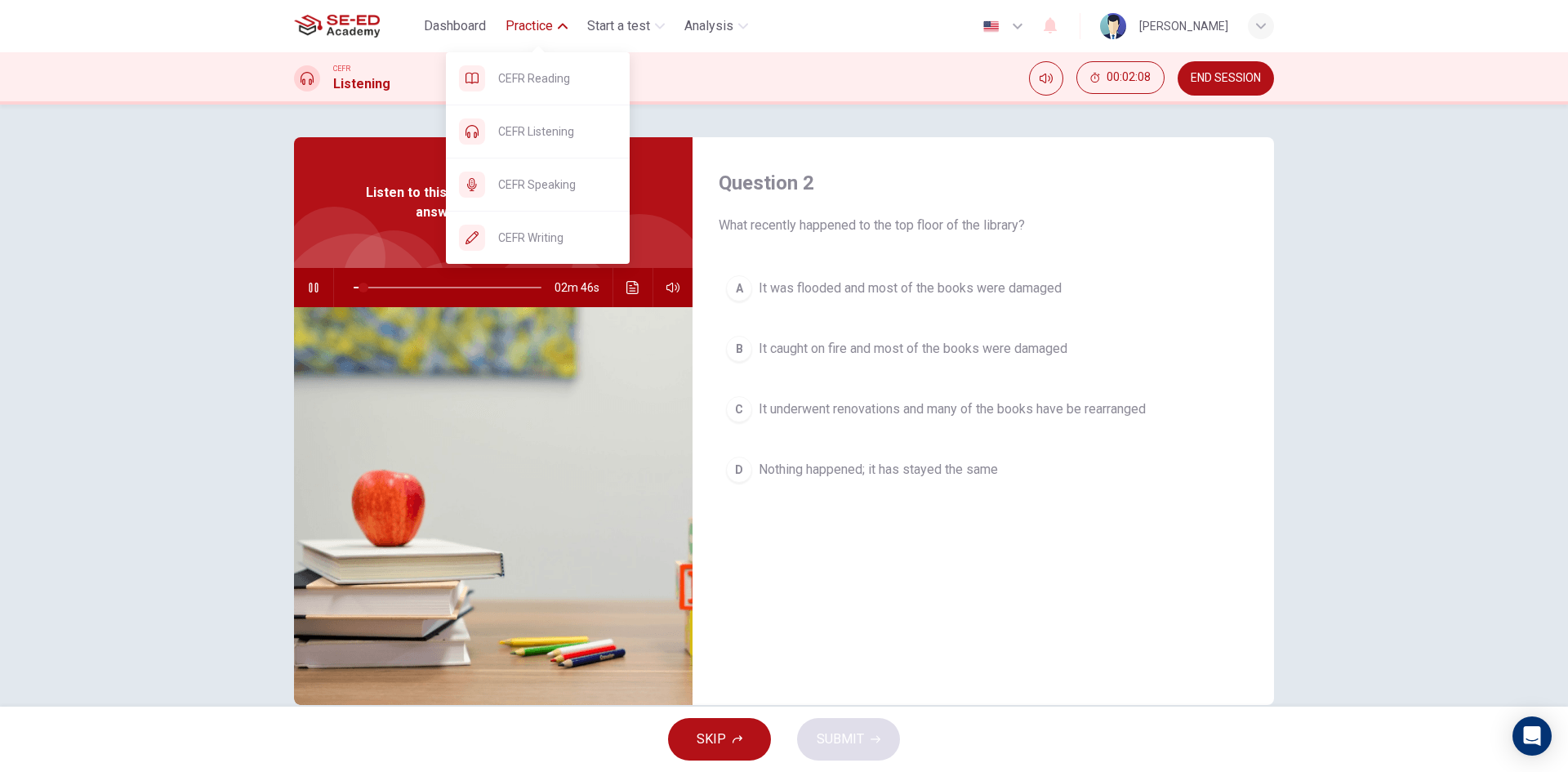
click at [532, 32] on span "Practice" at bounding box center [529, 26] width 48 height 20
type input "10"
click at [569, 244] on span "CEFR Writing" at bounding box center [557, 238] width 119 height 20
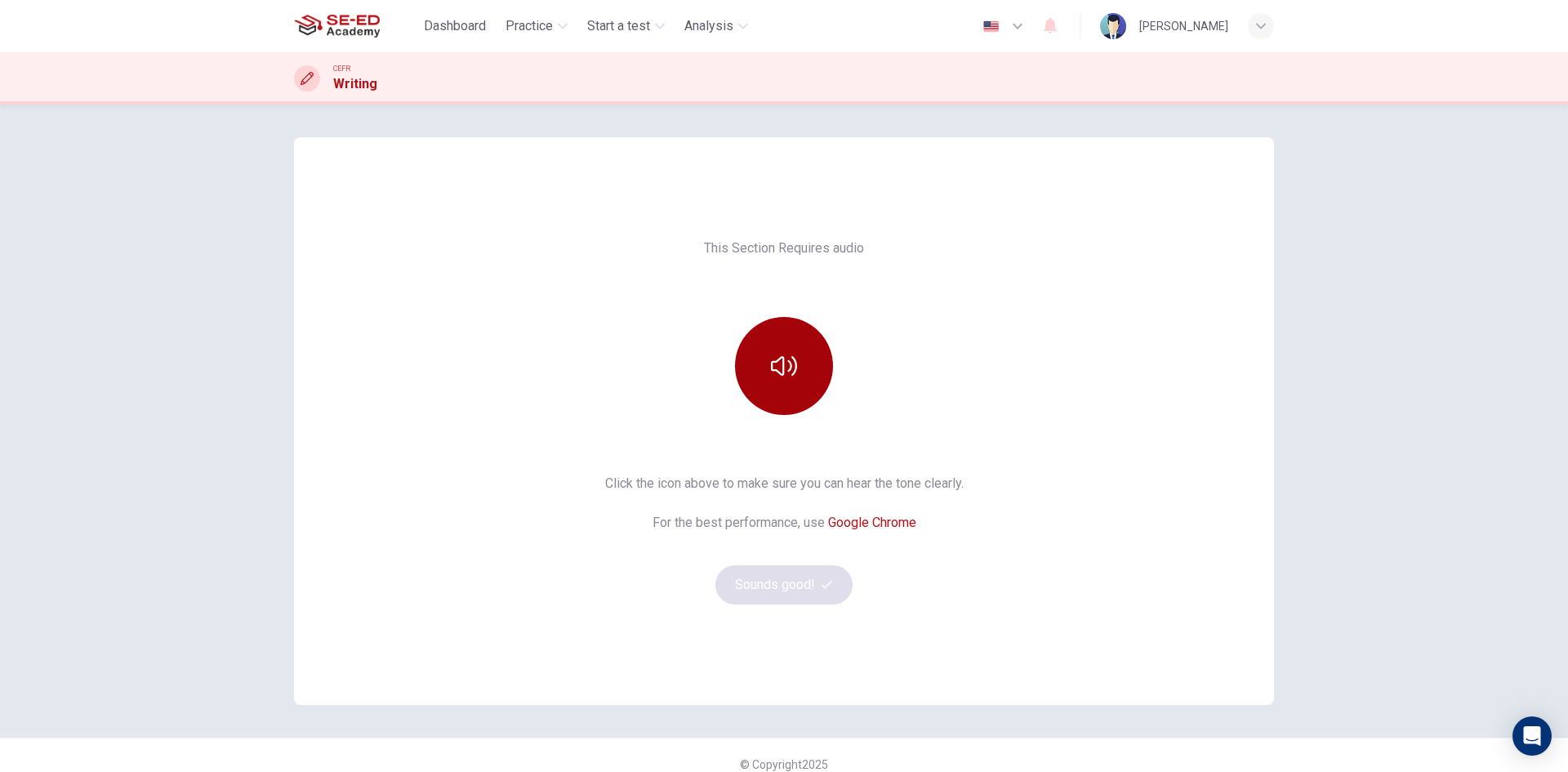
click at [790, 388] on button "button" at bounding box center [784, 366] width 98 height 98
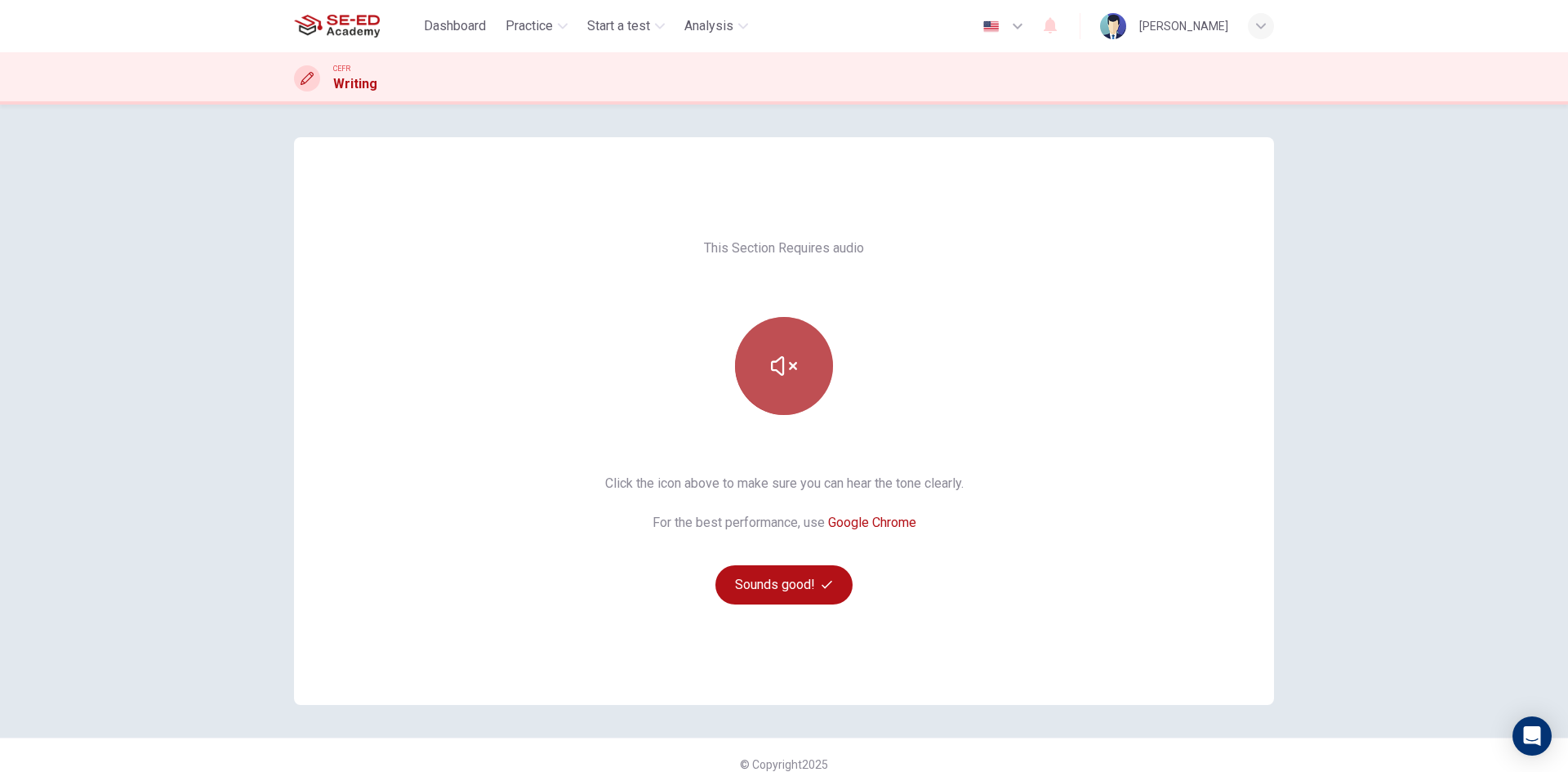
click at [782, 392] on button "button" at bounding box center [784, 366] width 98 height 98
click at [836, 587] on button "Sounds good!" at bounding box center [783, 585] width 137 height 39
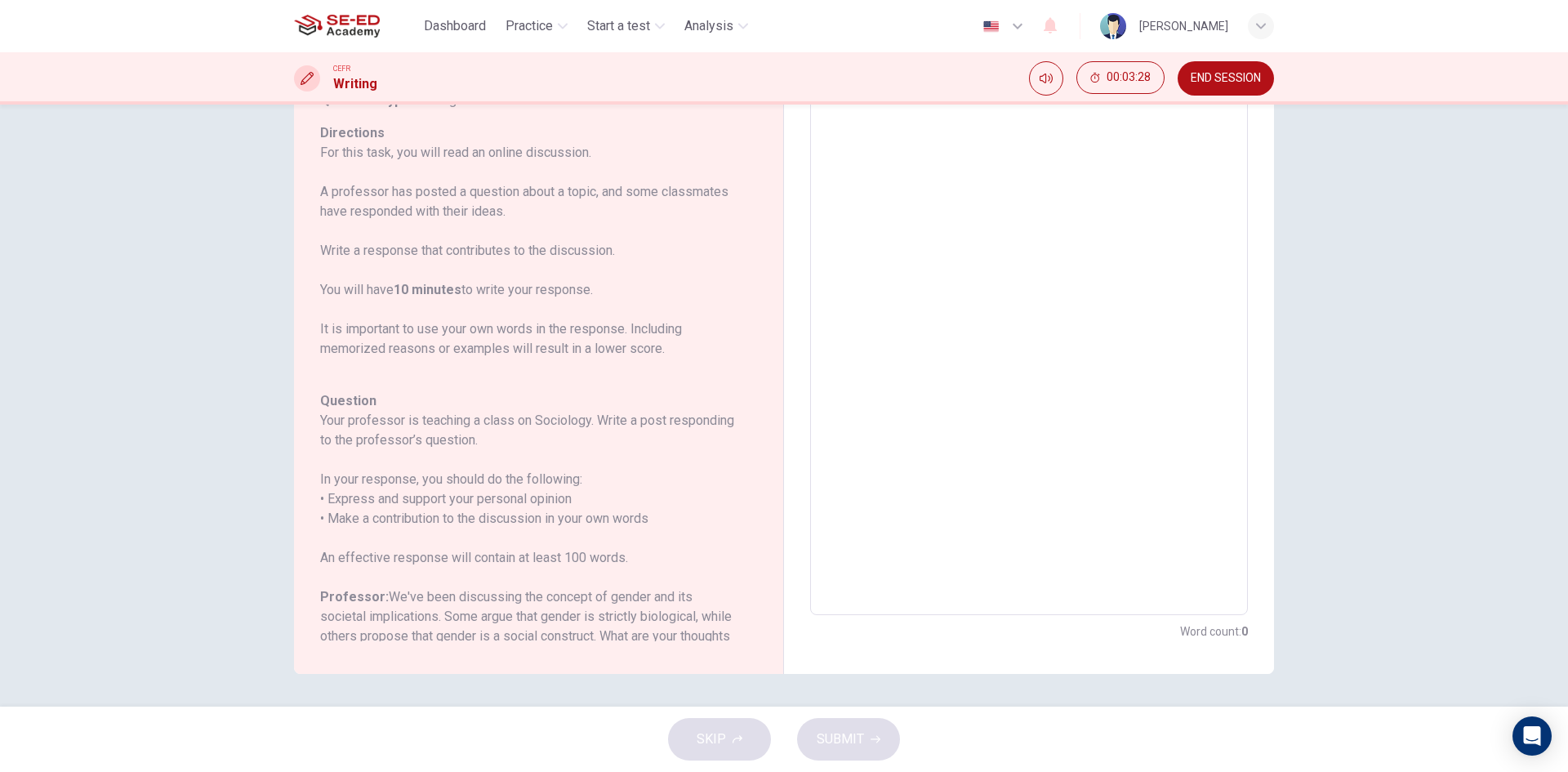
click at [1215, 88] on button "END SESSION" at bounding box center [1226, 79] width 97 height 34
